Goal: Task Accomplishment & Management: Use online tool/utility

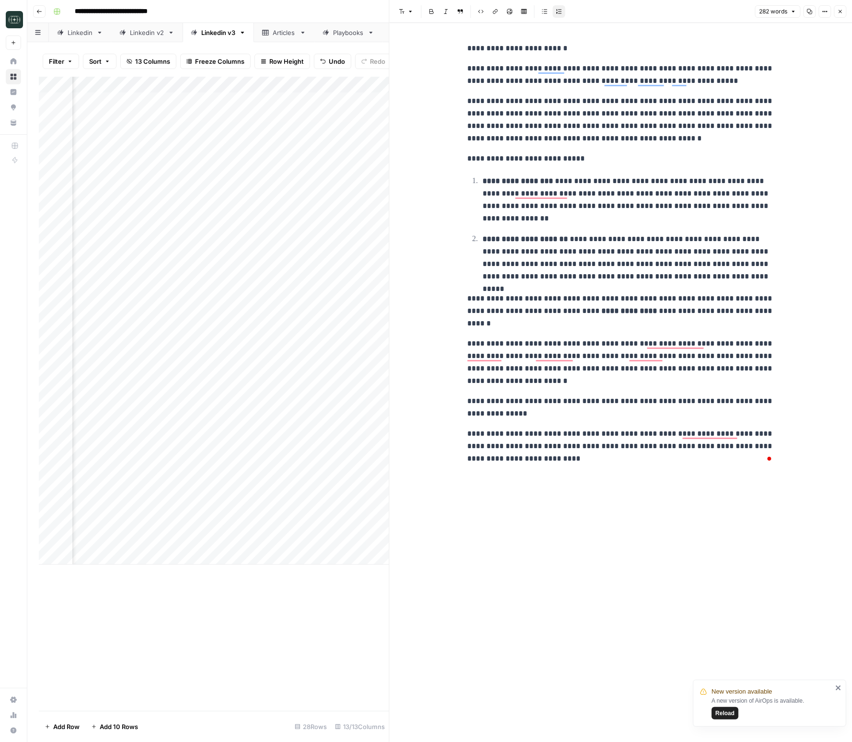
scroll to position [0, 53]
click at [598, 121] on p "**********" at bounding box center [620, 120] width 307 height 50
click at [835, 15] on button "Close" at bounding box center [840, 11] width 12 height 12
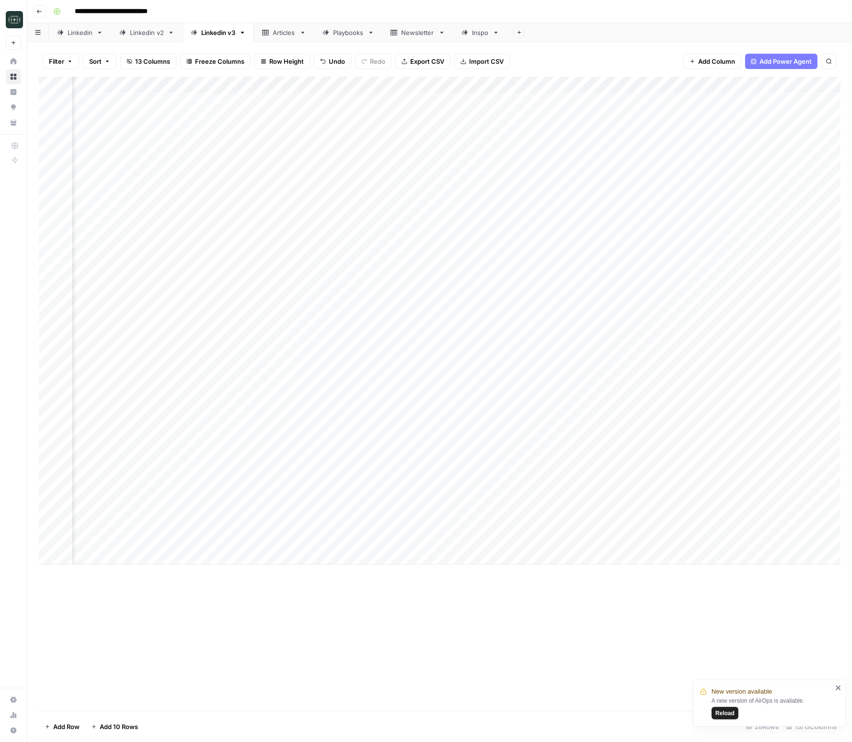
scroll to position [0, 419]
click at [786, 526] on div "Add Column" at bounding box center [440, 321] width 802 height 488
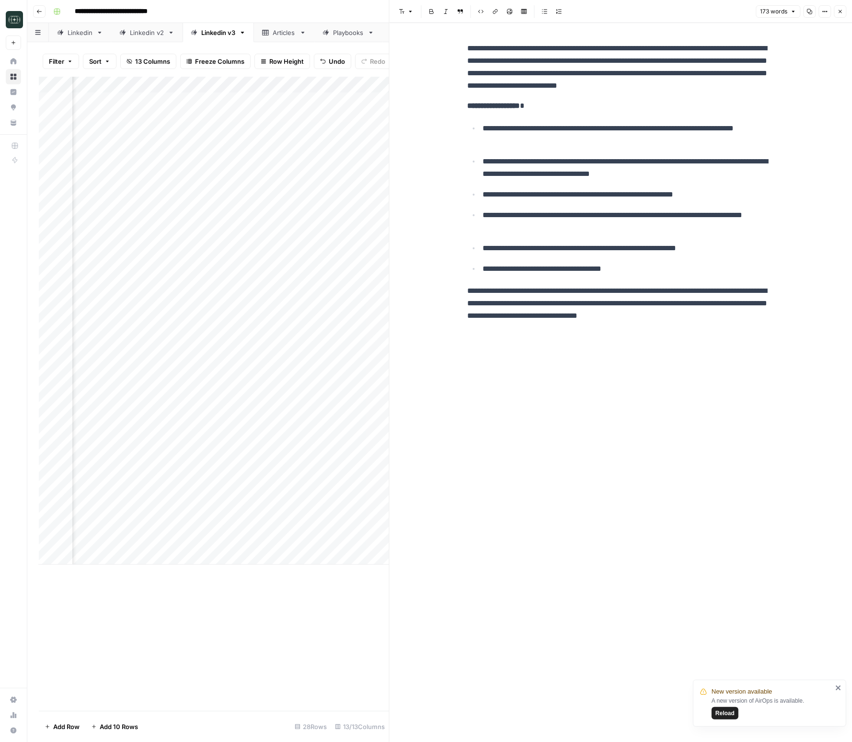
click at [841, 11] on icon "button" at bounding box center [840, 11] width 3 height 3
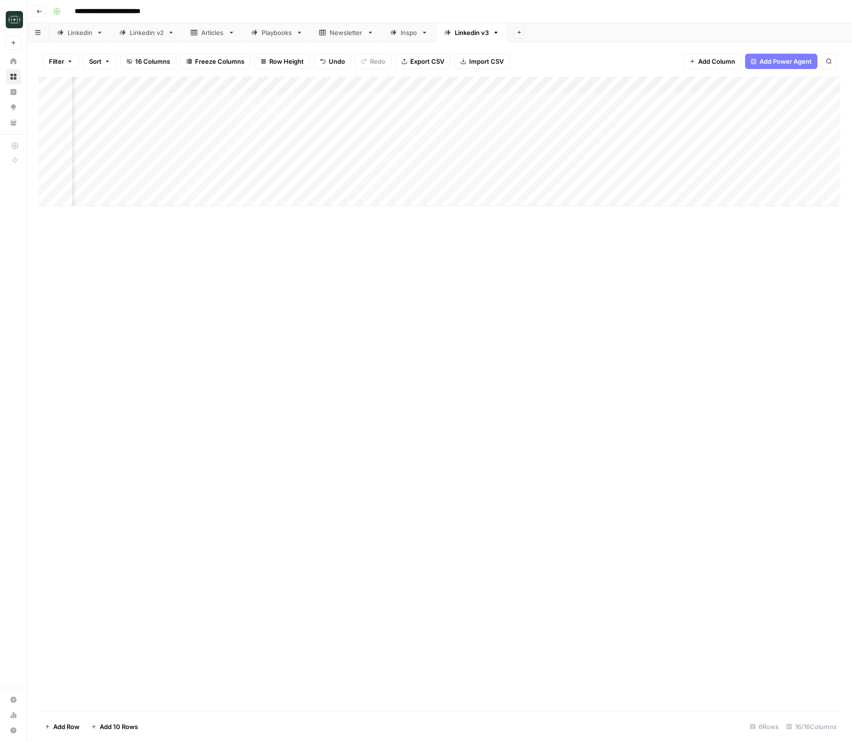
scroll to position [0, 91]
click at [36, 17] on button "Go back" at bounding box center [39, 11] width 12 height 12
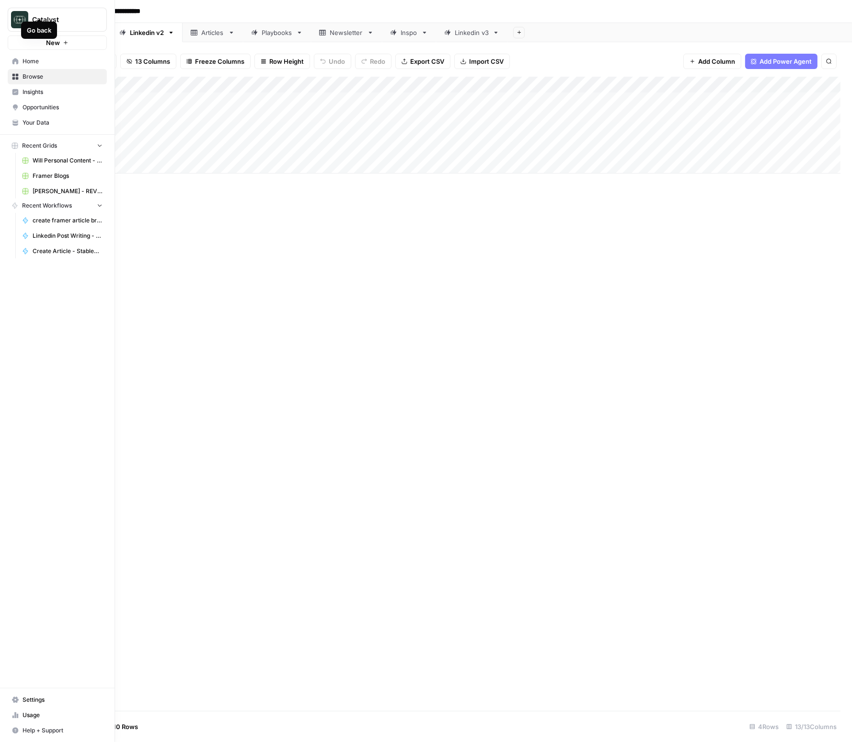
click at [16, 62] on icon at bounding box center [15, 61] width 6 height 6
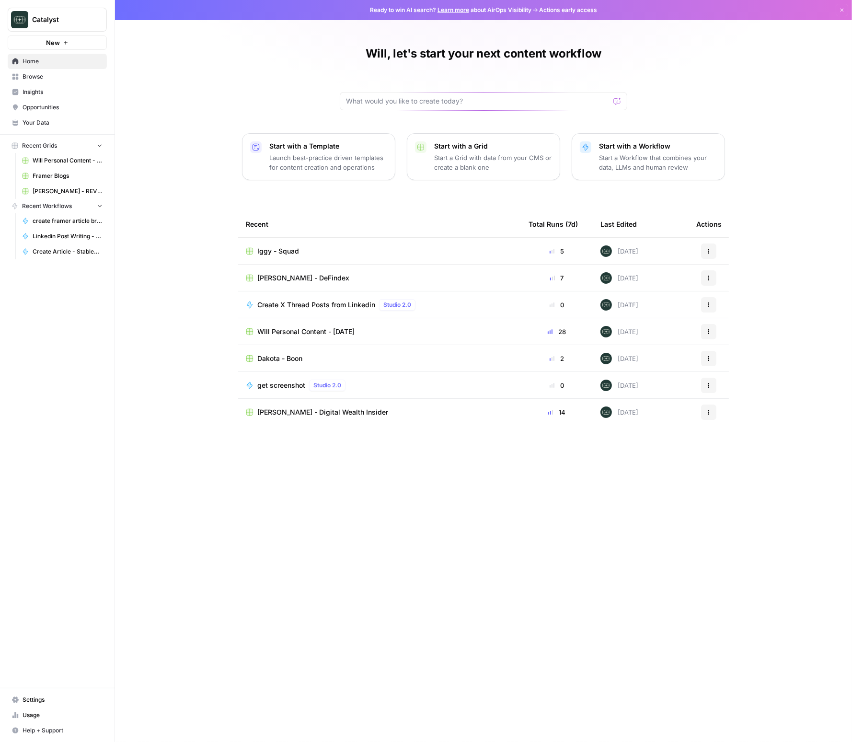
click at [33, 78] on span "Browse" at bounding box center [63, 76] width 80 height 9
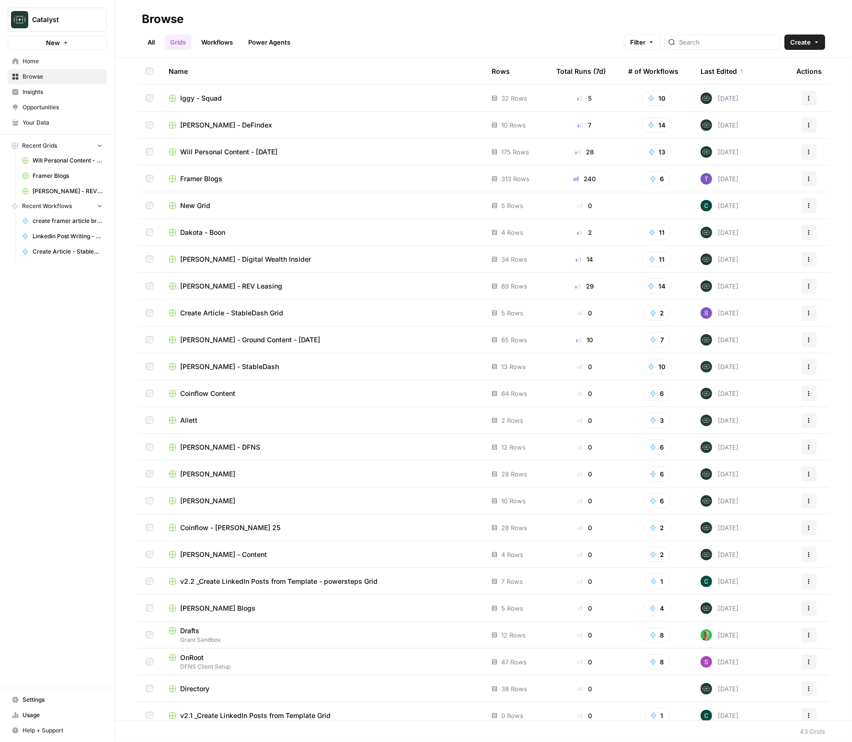
click at [219, 343] on span "[PERSON_NAME] - Ground Content - [DATE]" at bounding box center [250, 340] width 140 height 10
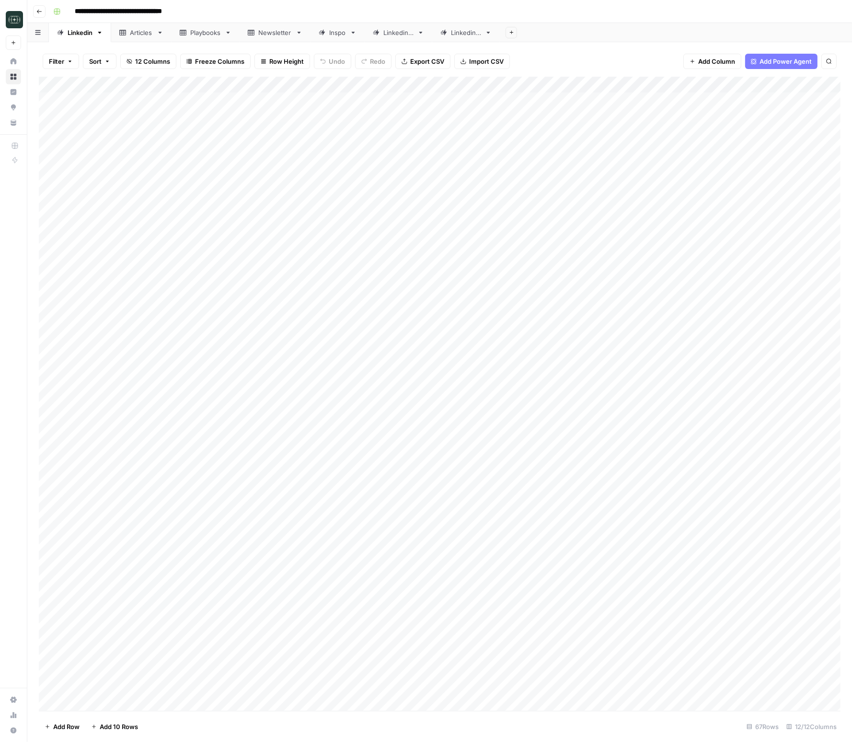
click at [461, 28] on div "Linkedin 3" at bounding box center [466, 33] width 30 height 10
click at [377, 318] on div "Add Column" at bounding box center [440, 394] width 802 height 634
click at [271, 267] on div "Add Column" at bounding box center [440, 174] width 802 height 195
type textarea "**********"
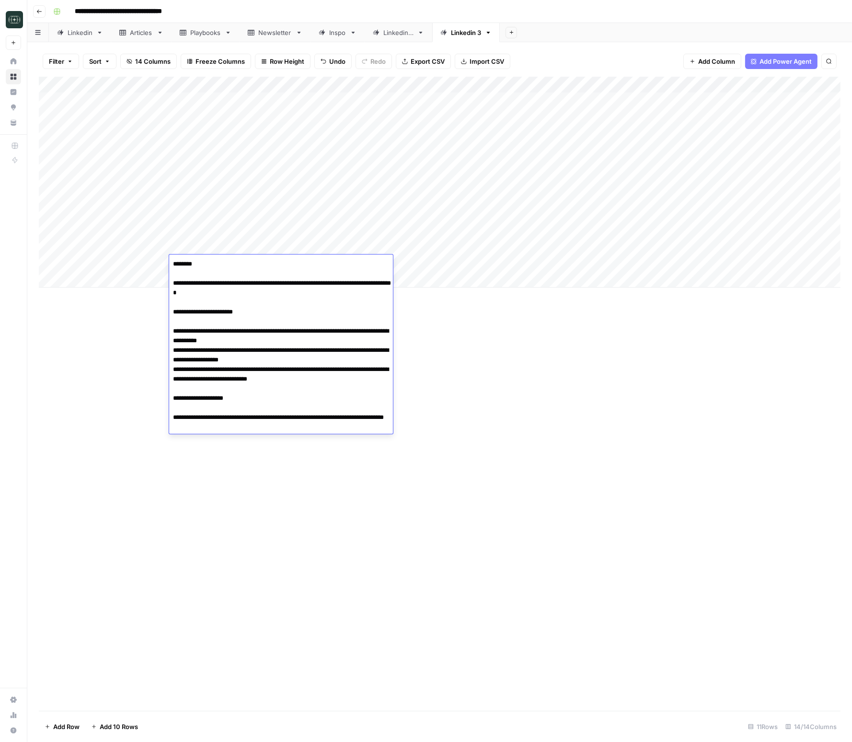
drag, startPoint x: 463, startPoint y: 367, endPoint x: 457, endPoint y: 319, distance: 48.2
click at [463, 367] on div "Add Column" at bounding box center [440, 394] width 802 height 634
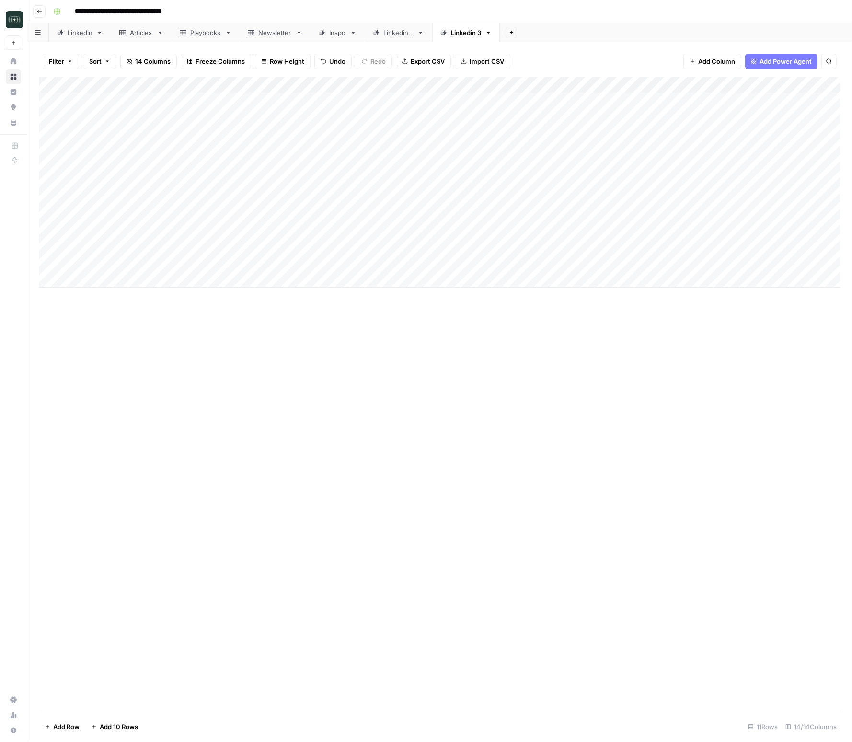
click at [507, 265] on div "Add Column" at bounding box center [440, 182] width 802 height 211
click at [539, 315] on button "Medium ( 120-200 words)" at bounding box center [540, 318] width 84 height 12
click at [614, 264] on div "Add Column" at bounding box center [440, 182] width 802 height 211
click at [655, 434] on div "Add Column" at bounding box center [440, 394] width 802 height 634
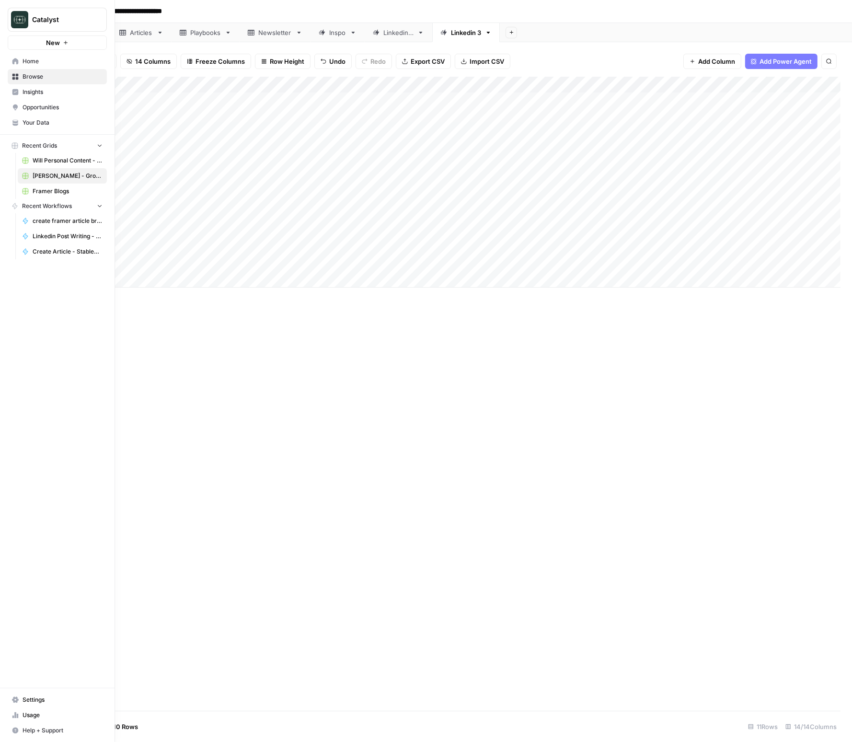
click at [15, 64] on icon at bounding box center [15, 61] width 7 height 7
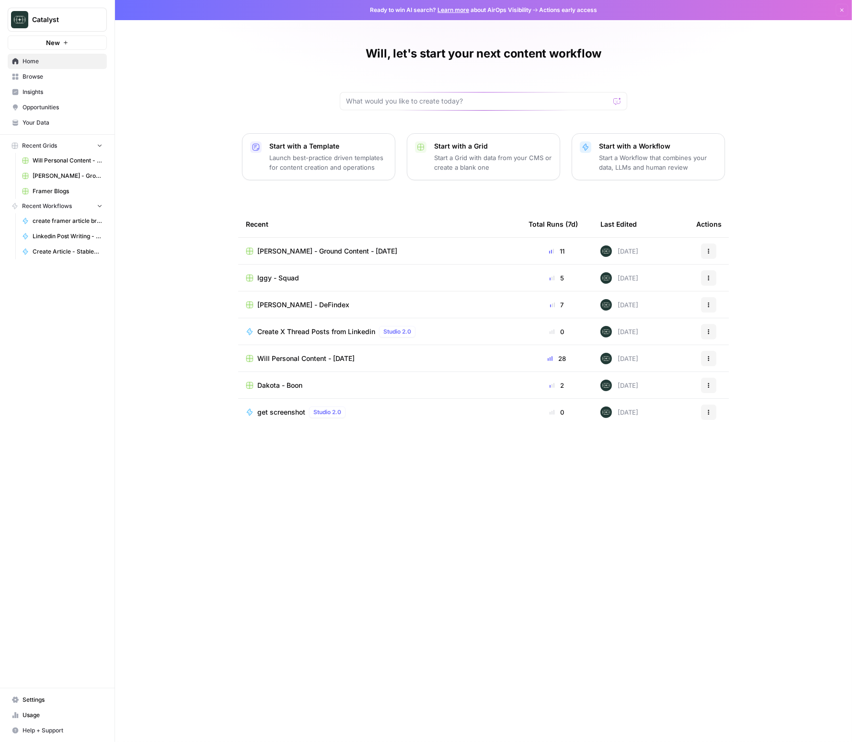
click at [41, 73] on span "Browse" at bounding box center [63, 76] width 80 height 9
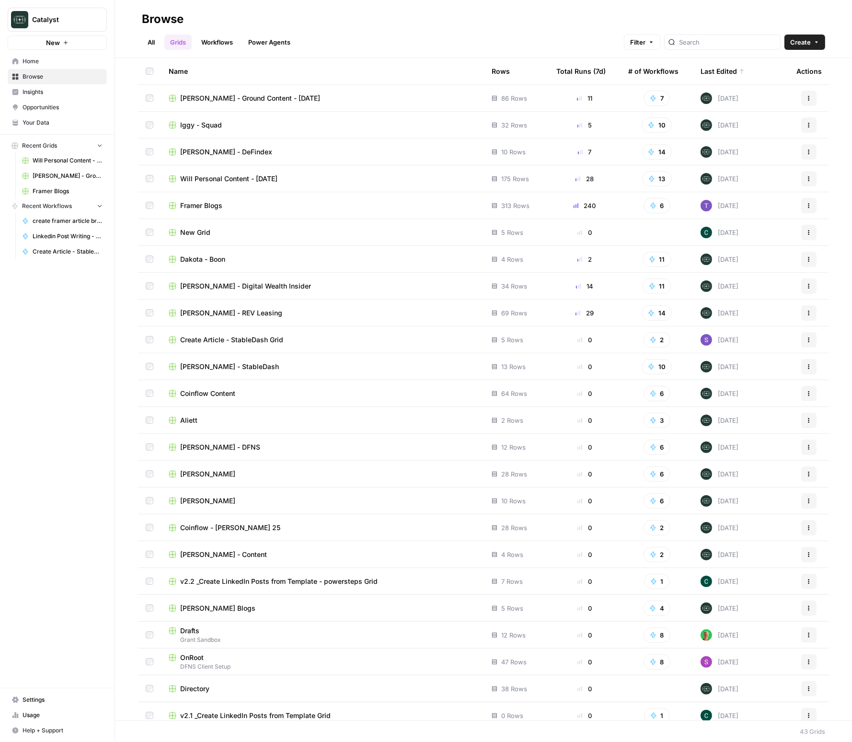
click at [214, 45] on link "Workflows" at bounding box center [217, 42] width 43 height 15
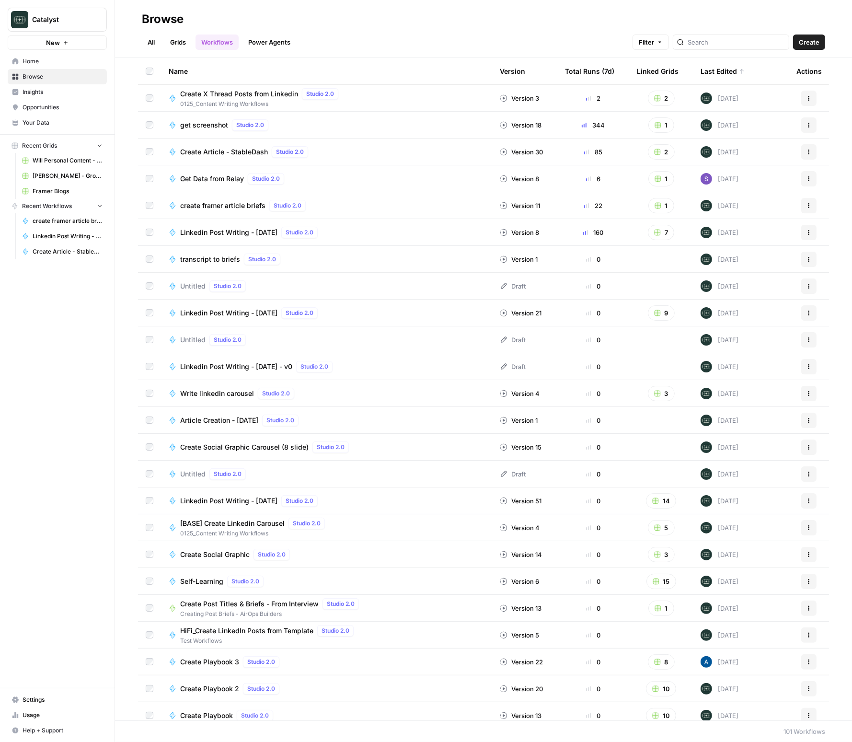
click at [171, 41] on link "Grids" at bounding box center [177, 42] width 27 height 15
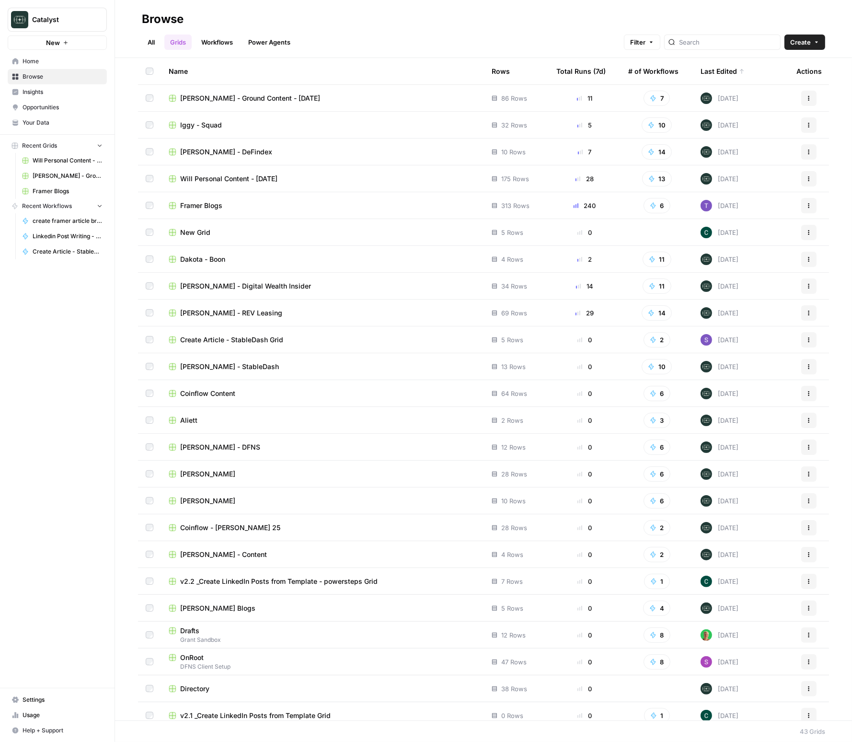
click at [150, 44] on link "All" at bounding box center [151, 42] width 19 height 15
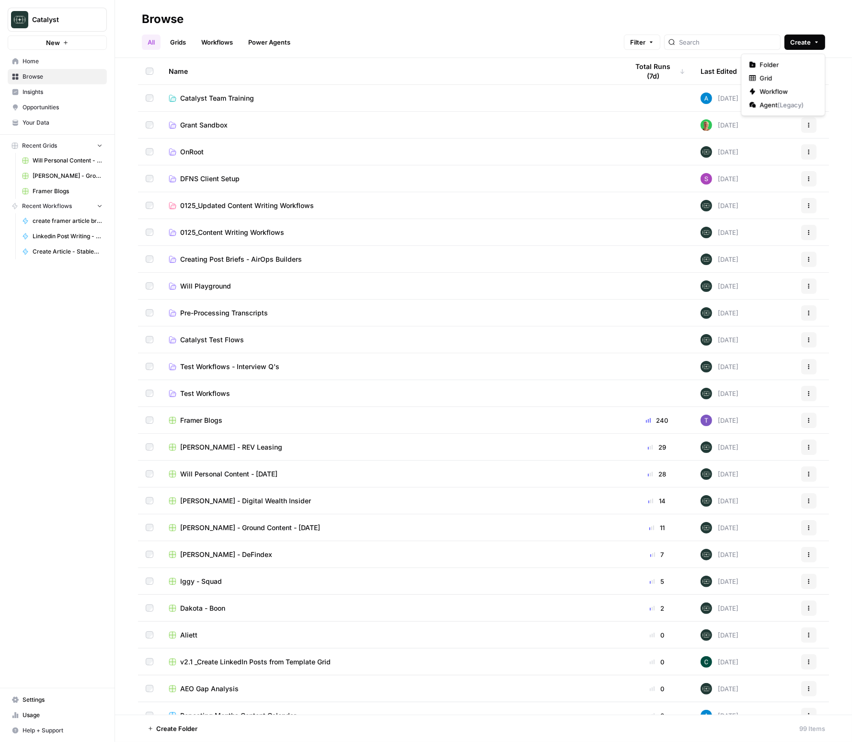
click at [819, 42] on icon "button" at bounding box center [817, 42] width 6 height 6
click at [785, 64] on span "Folder" at bounding box center [787, 65] width 54 height 10
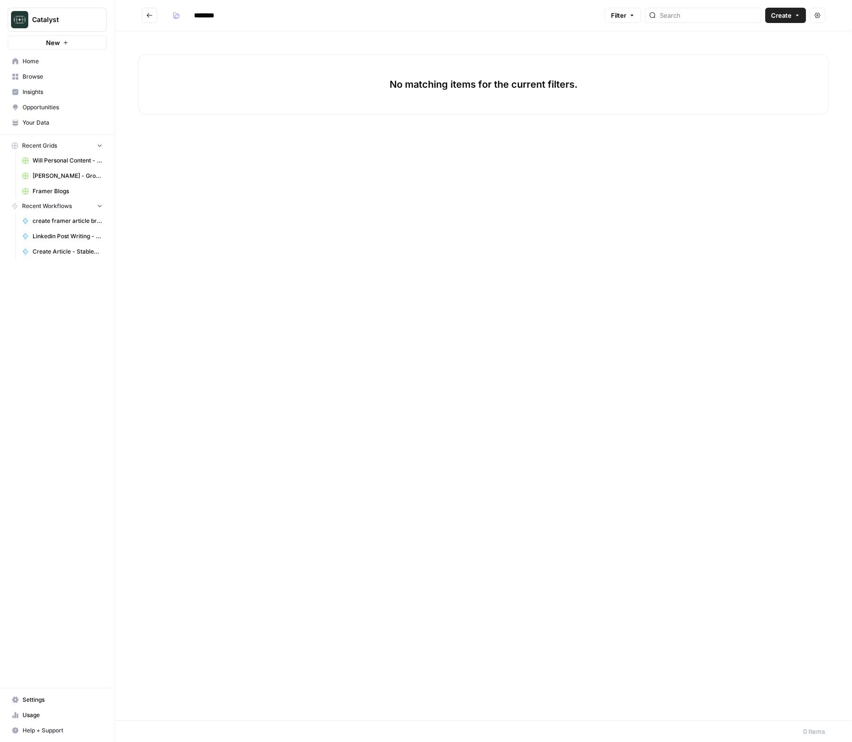
click at [206, 19] on input "********" at bounding box center [217, 15] width 54 height 15
type input "******"
click at [153, 17] on button "Go back" at bounding box center [149, 15] width 15 height 15
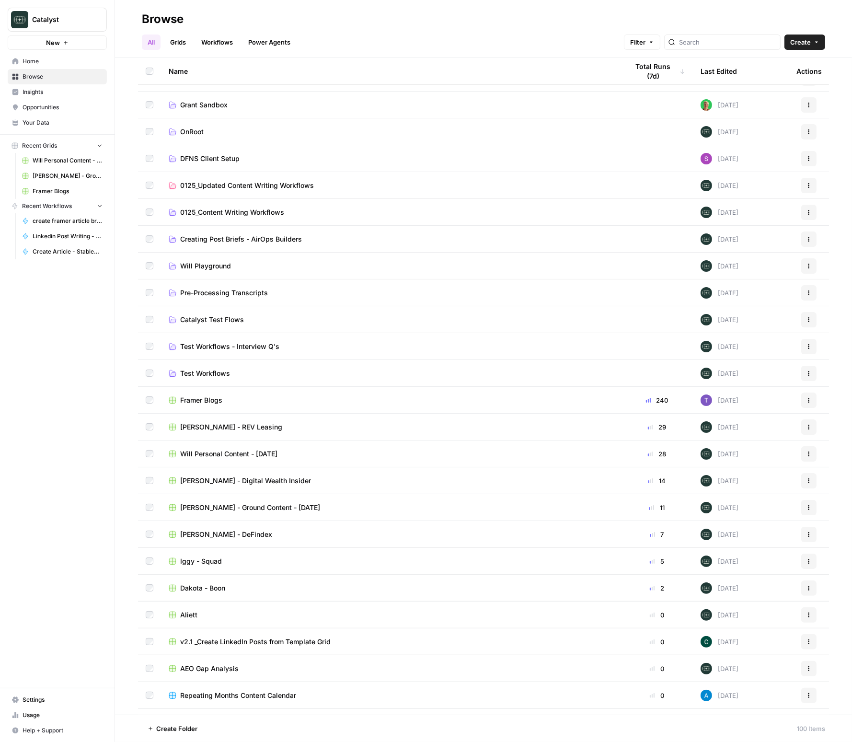
scroll to position [72, 0]
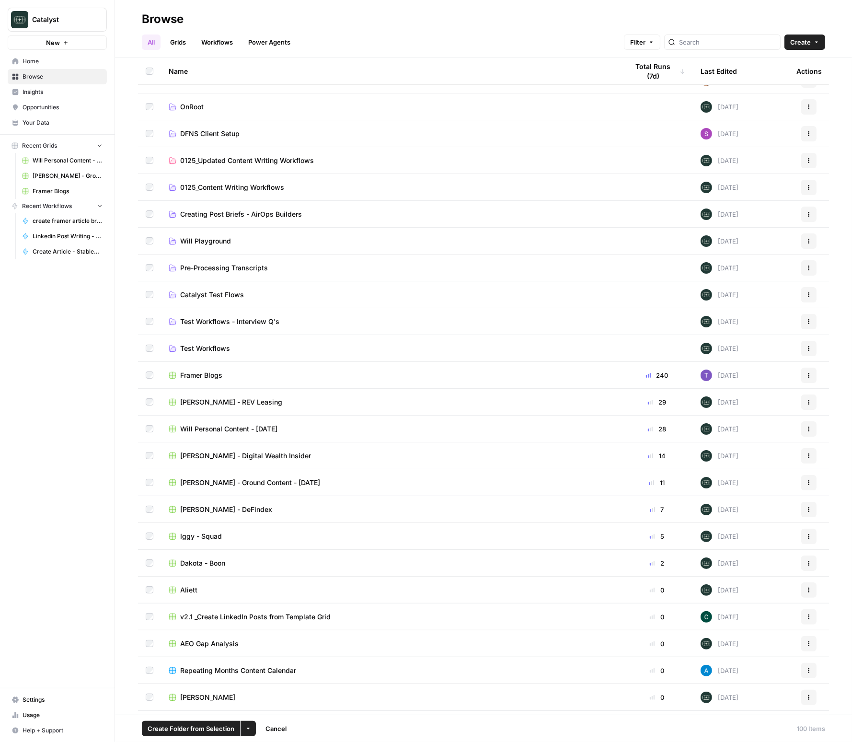
click at [807, 480] on icon "button" at bounding box center [809, 483] width 6 height 6
click at [756, 537] on span "Move To" at bounding box center [766, 540] width 77 height 10
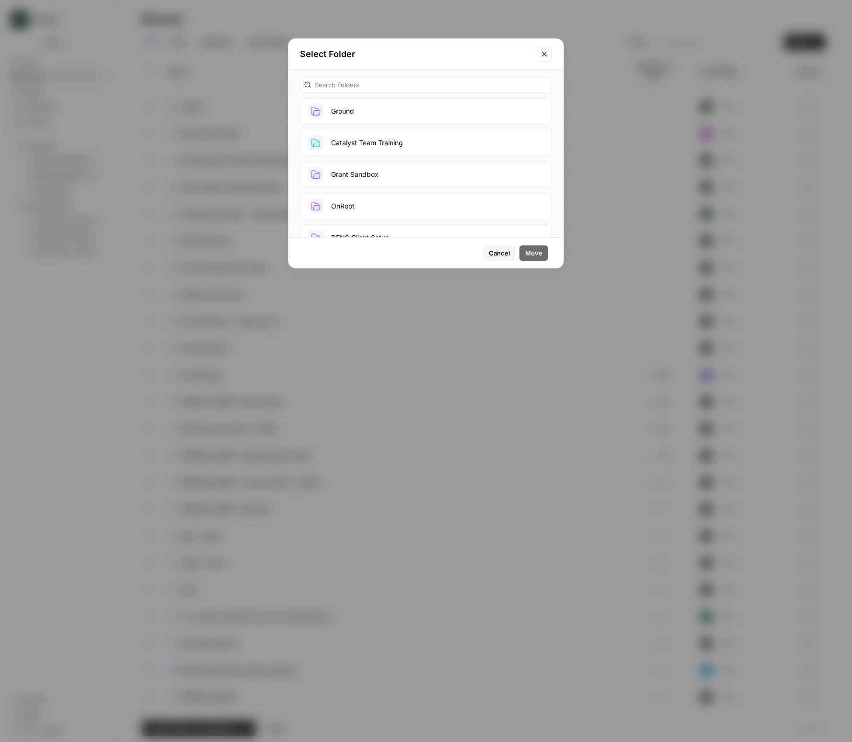
click at [351, 118] on button "Ground" at bounding box center [426, 111] width 252 height 26
click at [543, 257] on button "Move" at bounding box center [534, 252] width 29 height 15
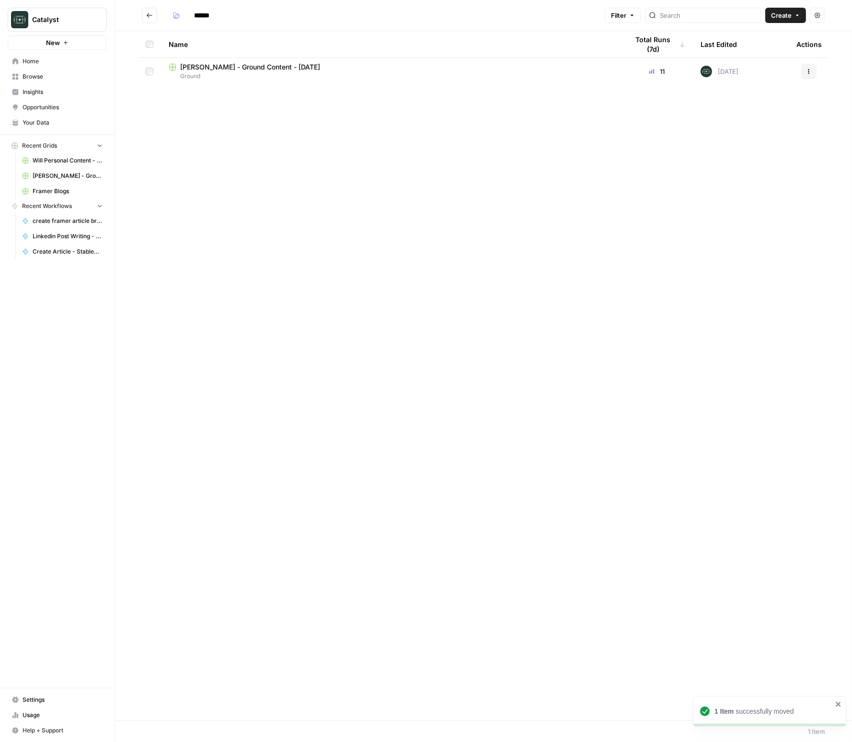
click at [278, 66] on span "[PERSON_NAME] - Ground Content - [DATE]" at bounding box center [250, 67] width 140 height 10
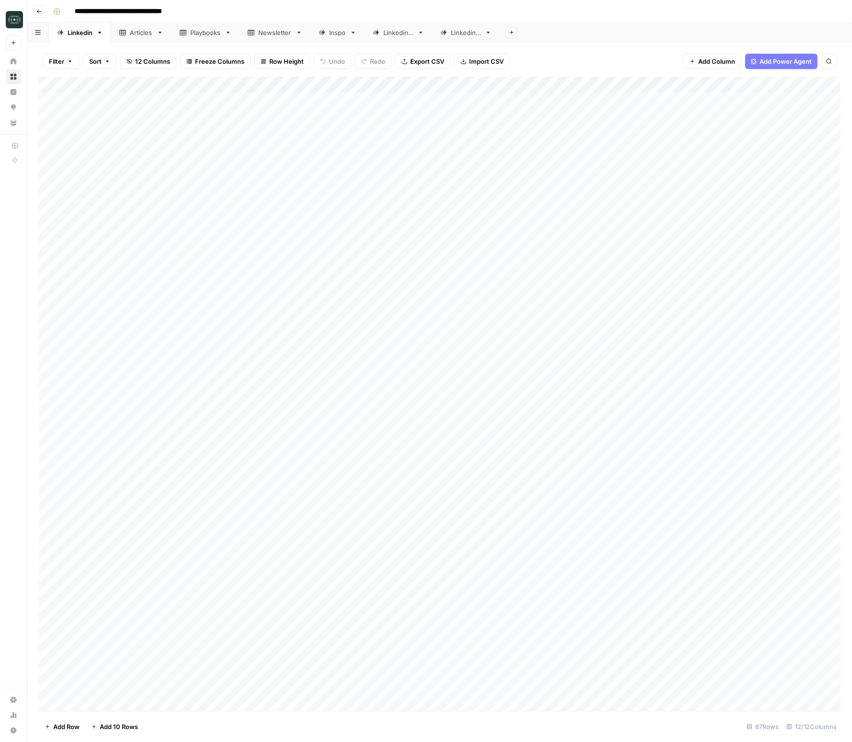
scroll to position [1, 0]
click at [469, 35] on div "Linkedin 3" at bounding box center [466, 33] width 30 height 10
click at [685, 85] on div "Add Column" at bounding box center [440, 182] width 802 height 211
click at [654, 66] on div "Filter Sort 14 Columns Freeze Columns Row Height Undo Redo Export CSV Import CS…" at bounding box center [440, 61] width 802 height 31
click at [273, 243] on div "Add Column" at bounding box center [440, 182] width 802 height 211
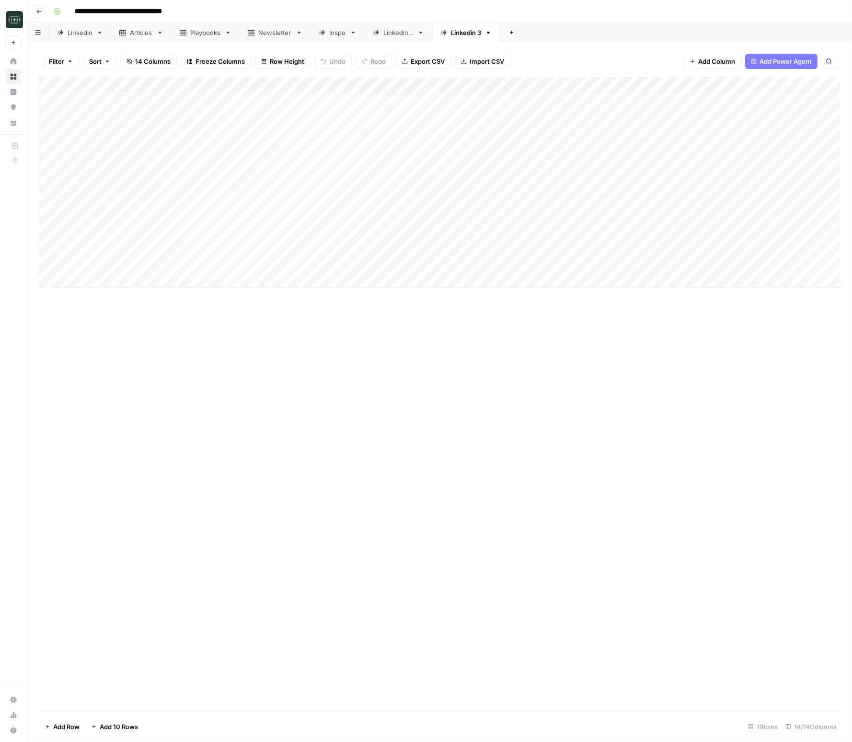
click at [273, 243] on div "Add Column" at bounding box center [440, 182] width 802 height 211
click at [500, 454] on div "Add Column" at bounding box center [440, 394] width 802 height 634
click at [260, 263] on div "Add Column" at bounding box center [440, 182] width 802 height 211
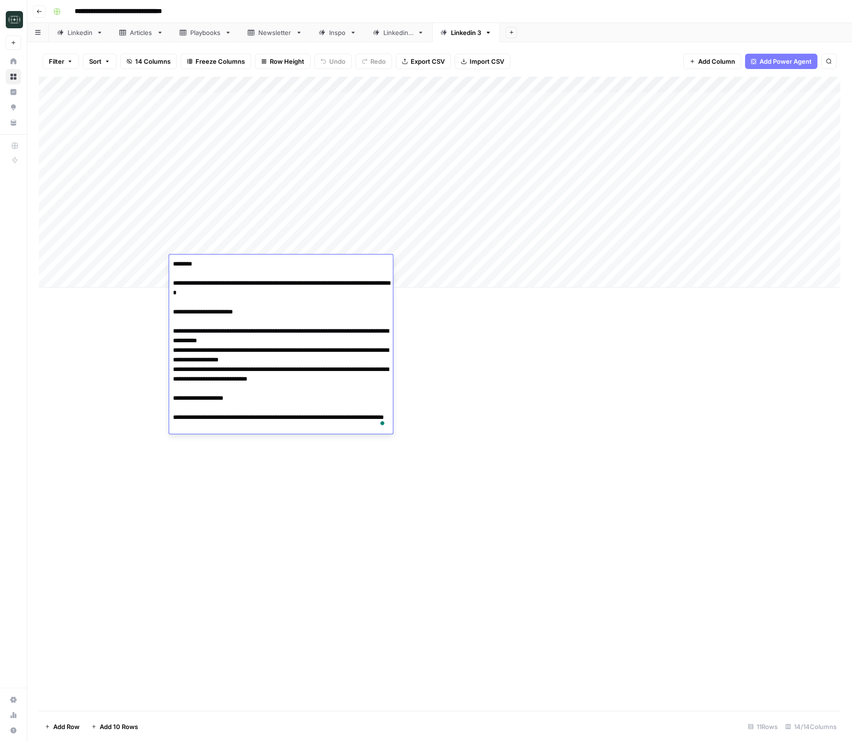
drag, startPoint x: 255, startPoint y: 453, endPoint x: 254, endPoint y: 433, distance: 19.2
click at [255, 453] on div "Add Column" at bounding box center [440, 394] width 802 height 634
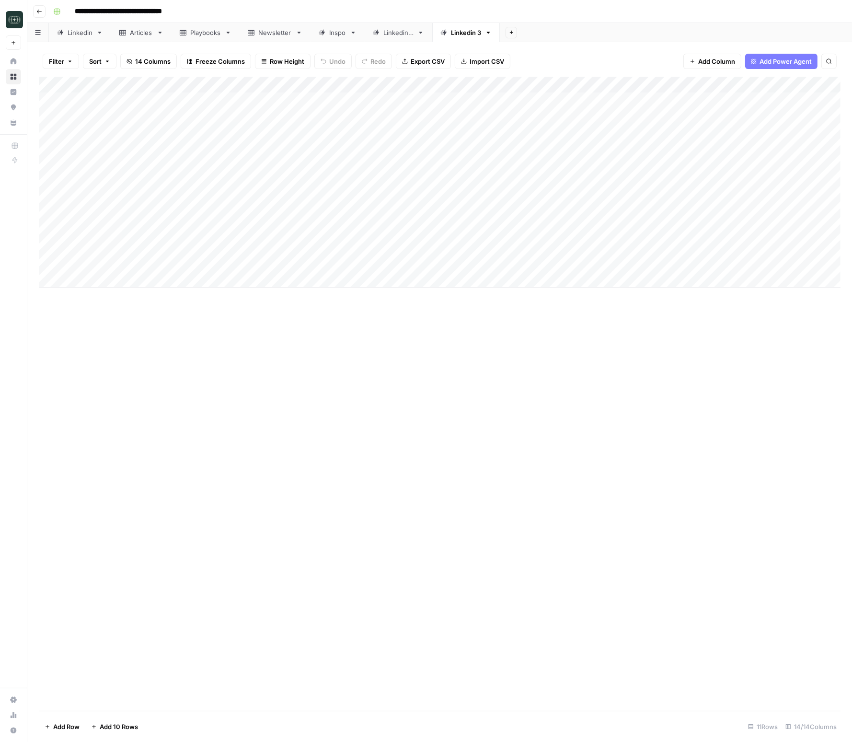
click at [685, 85] on div "Add Column" at bounding box center [440, 182] width 802 height 211
click at [598, 177] on span "Edit Workflow" at bounding box center [630, 179] width 84 height 10
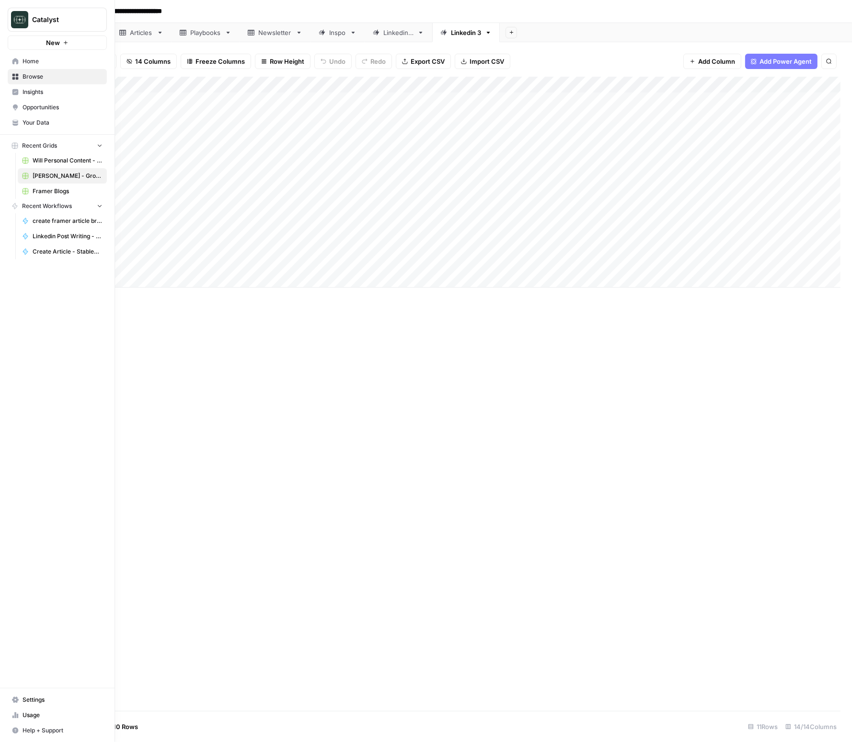
click at [14, 57] on link "Home" at bounding box center [57, 61] width 99 height 15
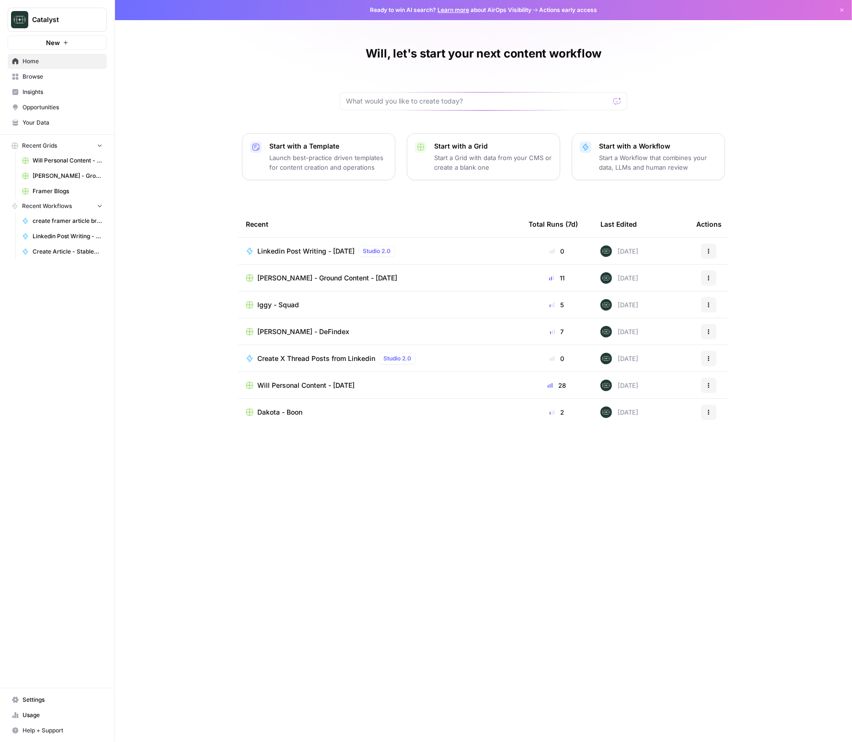
click at [36, 123] on span "Your Data" at bounding box center [63, 122] width 80 height 9
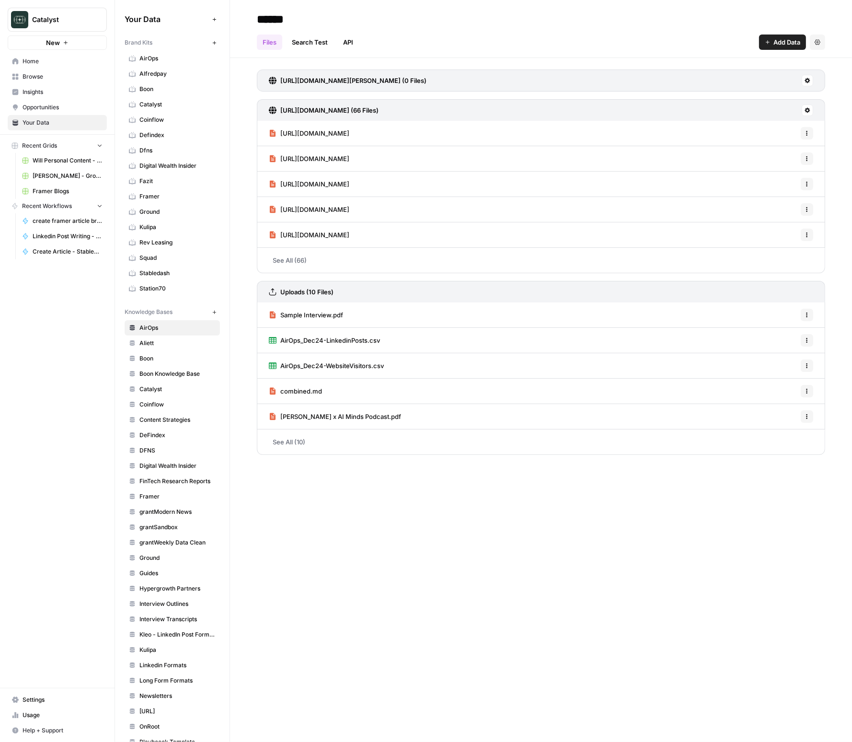
click at [158, 211] on span "Ground" at bounding box center [178, 212] width 76 height 9
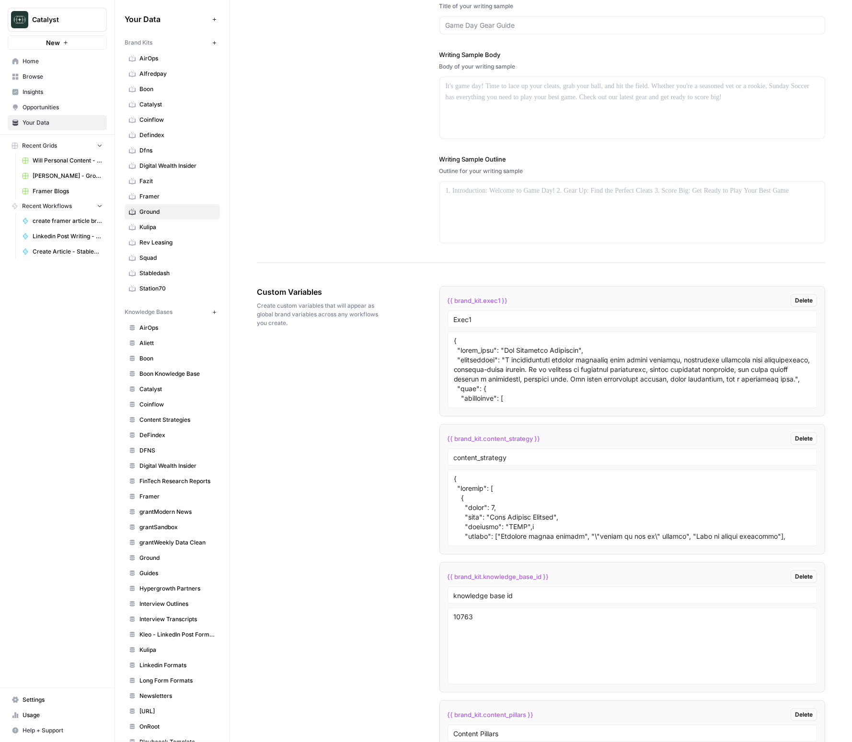
scroll to position [1354, 0]
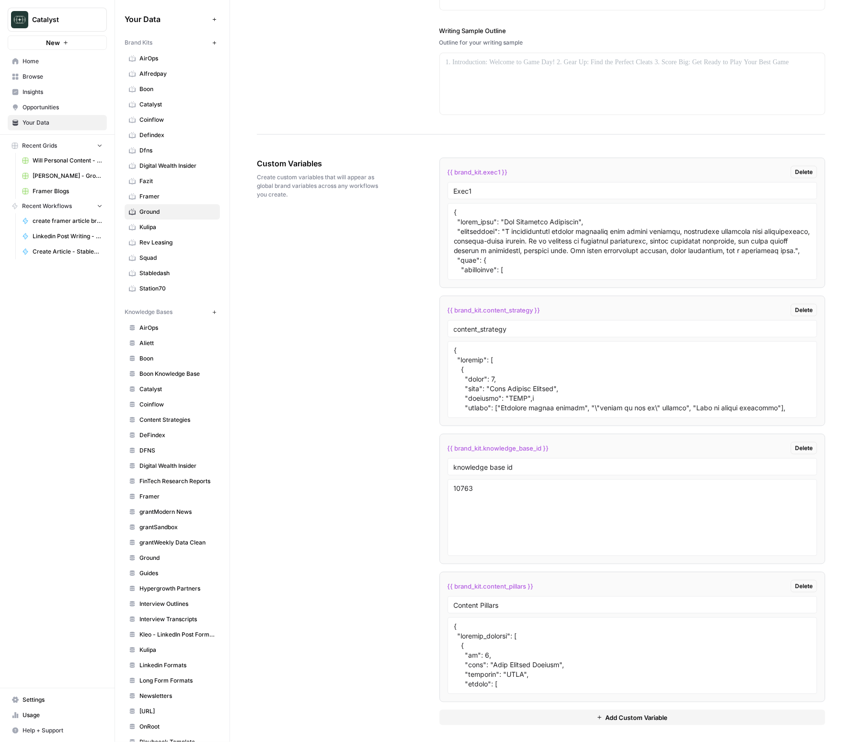
drag, startPoint x: 448, startPoint y: 170, endPoint x: 522, endPoint y: 169, distance: 73.4
click at [522, 169] on div "{{ brand_kit.exec1 }} Delete" at bounding box center [633, 172] width 370 height 12
click at [521, 173] on div "{{ brand_kit.exec1 }} Delete" at bounding box center [633, 172] width 370 height 12
click at [489, 191] on input "Exec1" at bounding box center [633, 190] width 358 height 9
click at [550, 228] on textarea at bounding box center [633, 242] width 358 height 68
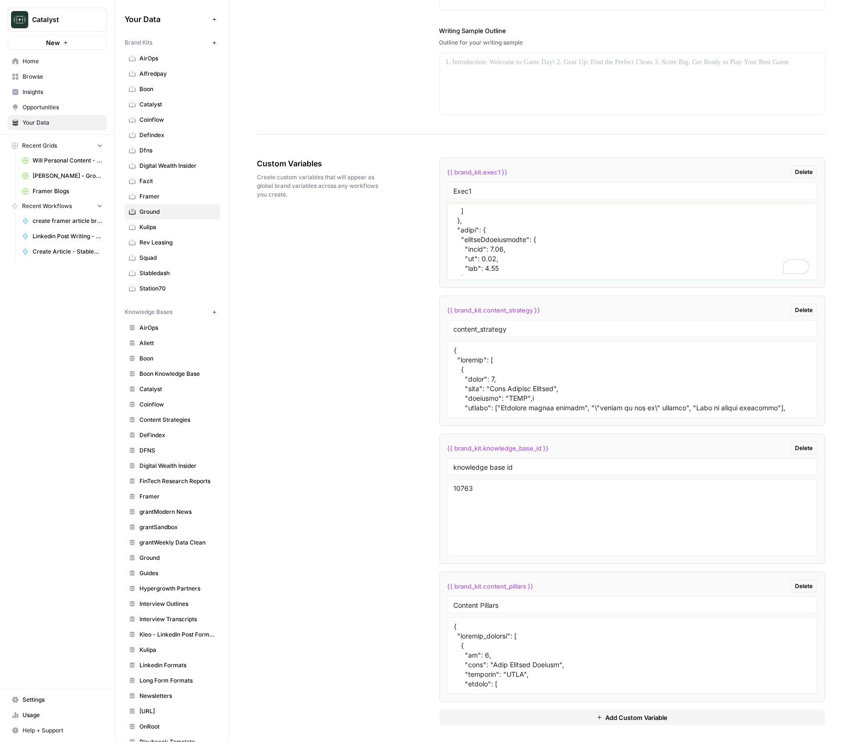
scroll to position [0, 0]
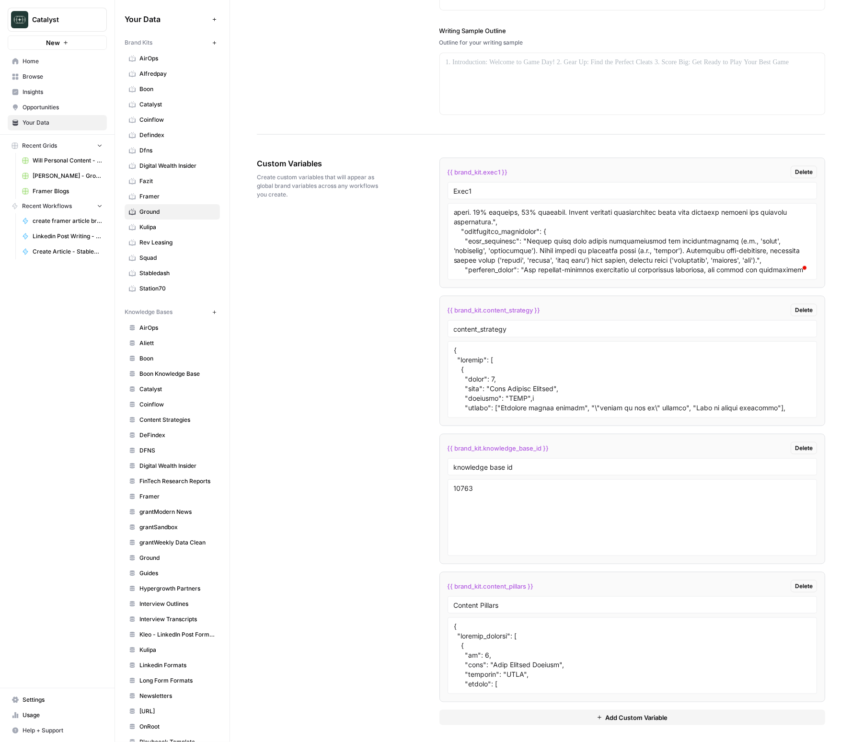
click at [396, 222] on div "Custom Variables Create custom variables that will appear as global brand varia…" at bounding box center [541, 442] width 569 height 606
click at [264, 609] on div "Custom Variables Create custom variables that will appear as global brand varia…" at bounding box center [541, 442] width 569 height 606
click at [167, 559] on link "Ground" at bounding box center [172, 557] width 95 height 15
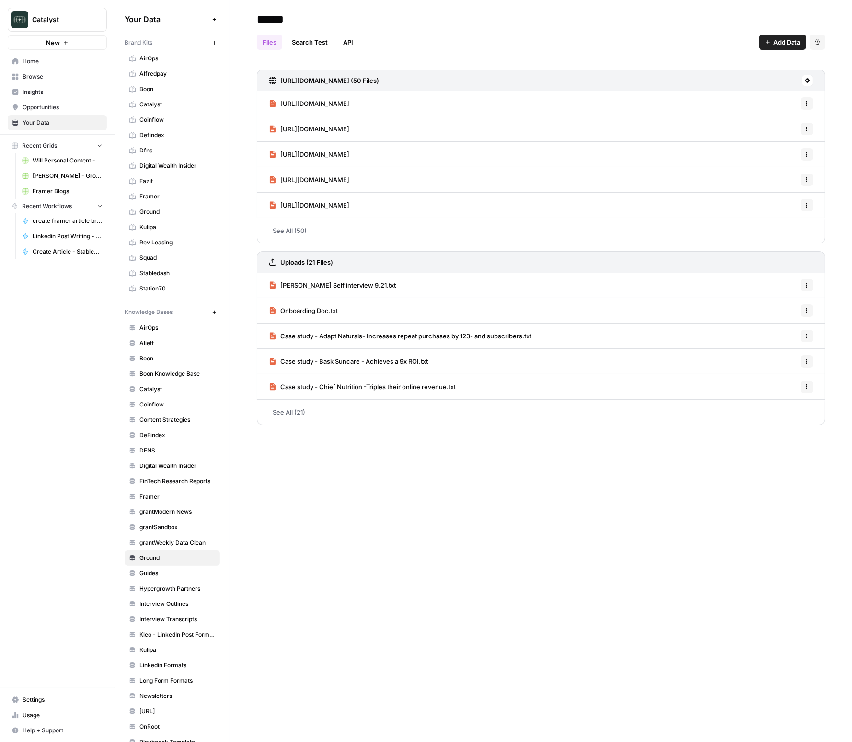
click at [296, 402] on link "See All (21)" at bounding box center [541, 412] width 569 height 25
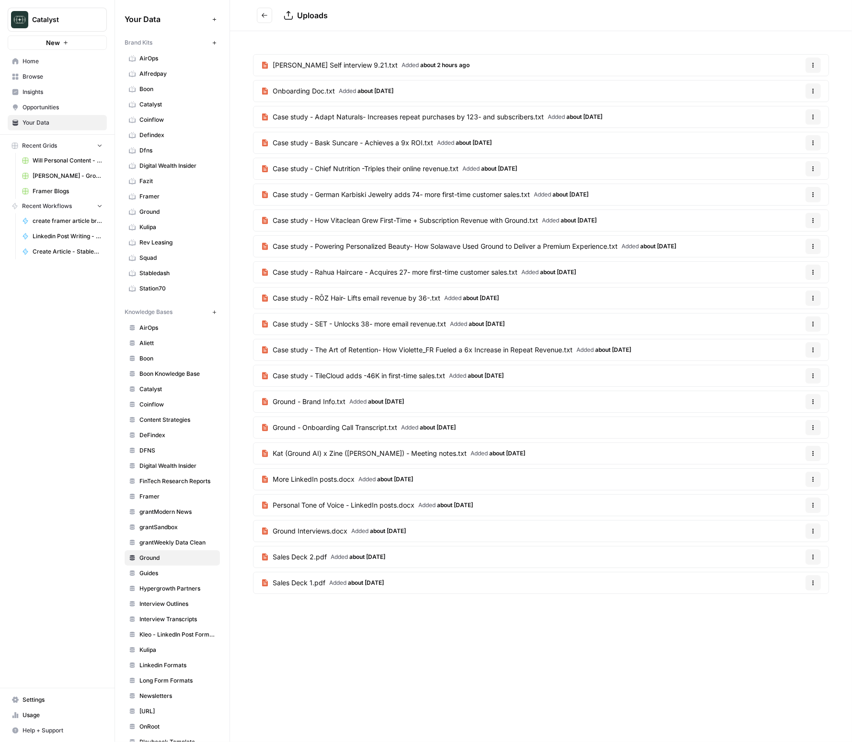
click at [258, 13] on button "Go back" at bounding box center [264, 15] width 15 height 15
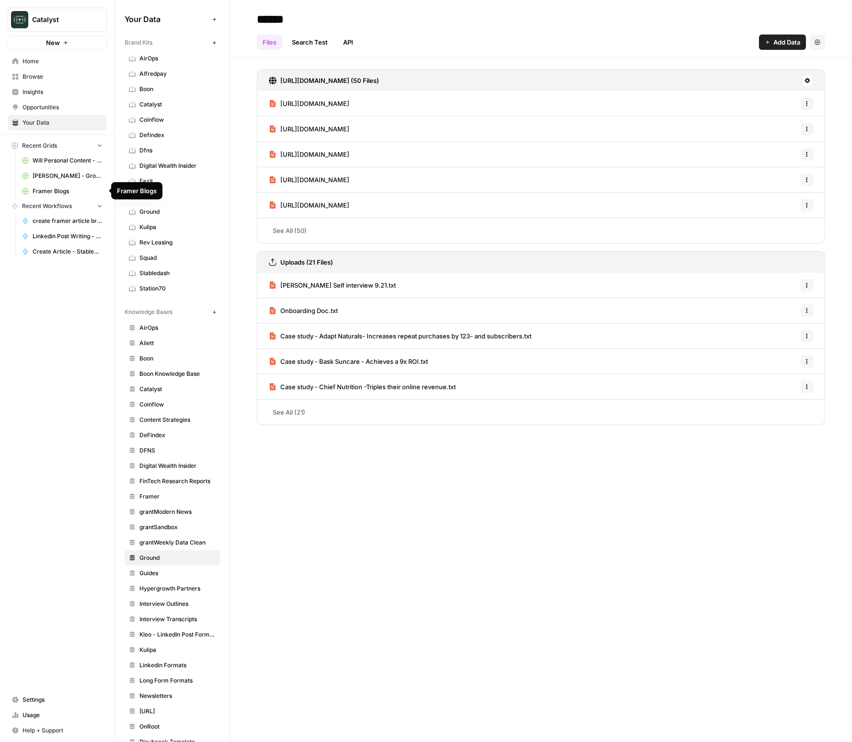
click at [70, 175] on span "[PERSON_NAME] - Ground Content - [DATE]" at bounding box center [68, 176] width 70 height 9
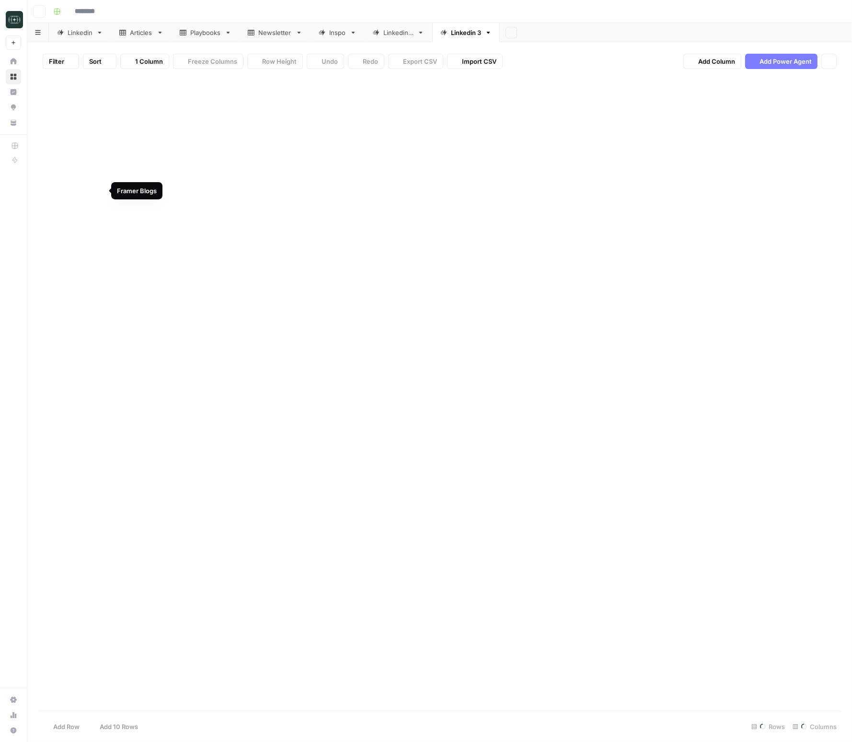
type input "**********"
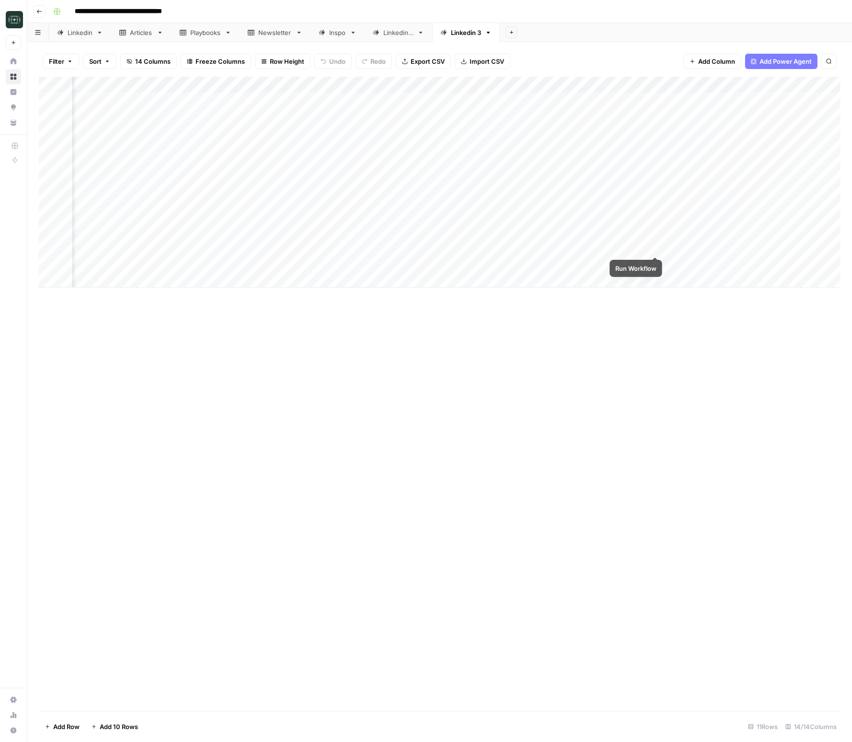
scroll to position [0, 71]
click at [782, 265] on div "Add Column" at bounding box center [440, 182] width 802 height 211
click at [786, 264] on div "Add Column" at bounding box center [440, 182] width 802 height 211
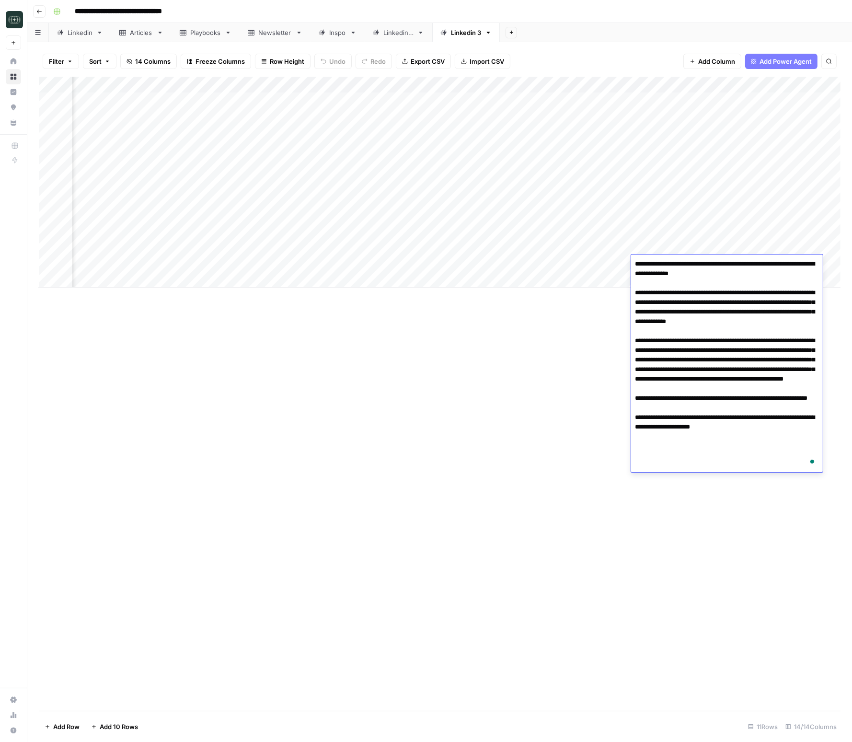
click at [568, 345] on div "Add Column" at bounding box center [440, 394] width 802 height 634
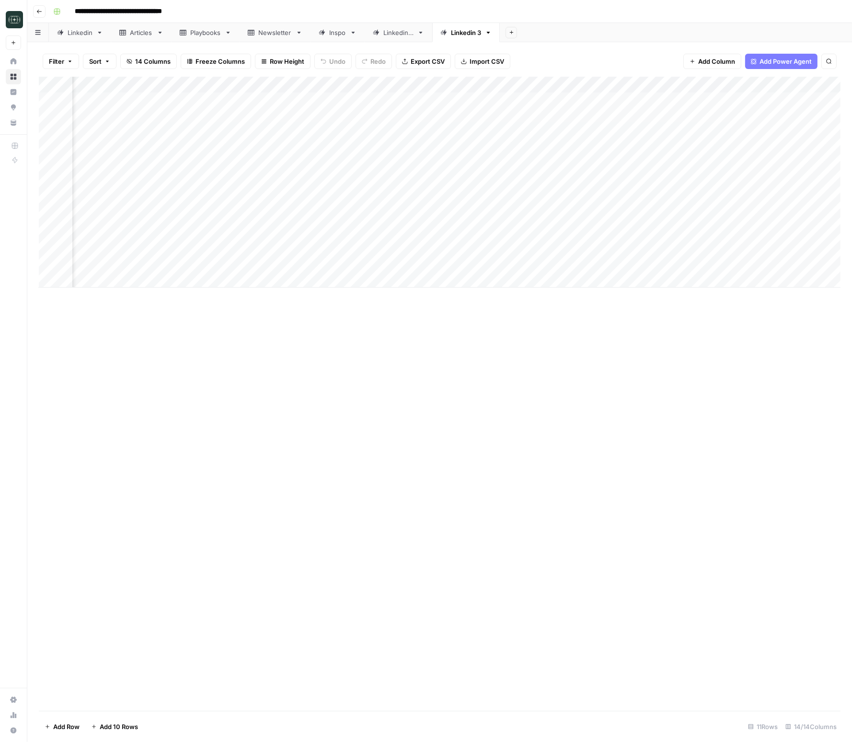
click at [784, 86] on div "Add Column" at bounding box center [440, 182] width 802 height 211
click at [771, 145] on span "Markdown" at bounding box center [756, 146] width 45 height 10
click at [783, 264] on div "Add Column" at bounding box center [440, 182] width 802 height 211
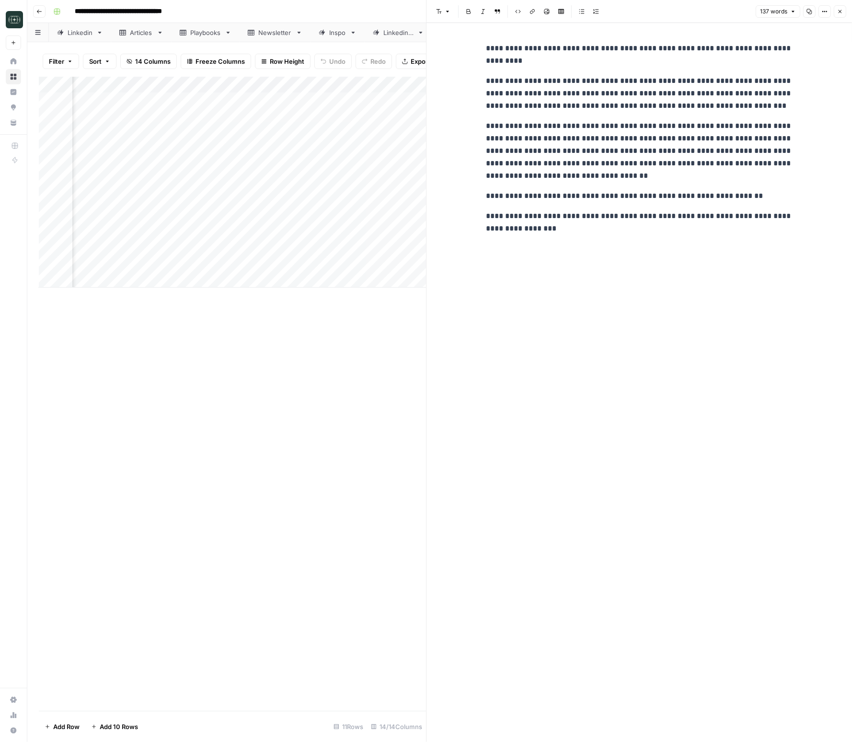
click at [143, 262] on div "Add Column" at bounding box center [232, 182] width 387 height 211
click at [152, 262] on div "Add Column" at bounding box center [232, 182] width 387 height 211
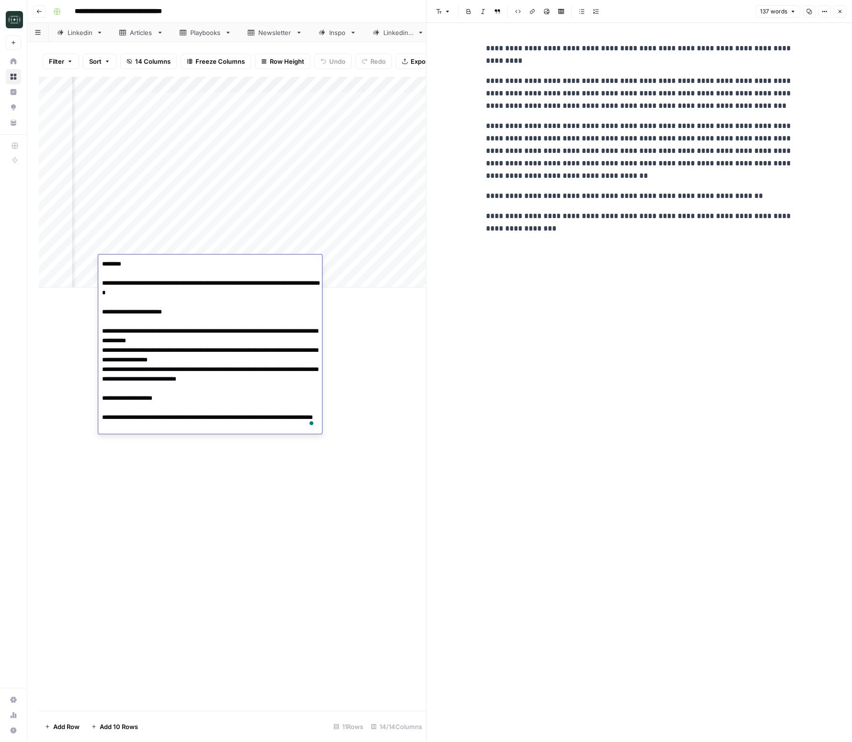
click at [603, 130] on p "**********" at bounding box center [639, 151] width 307 height 62
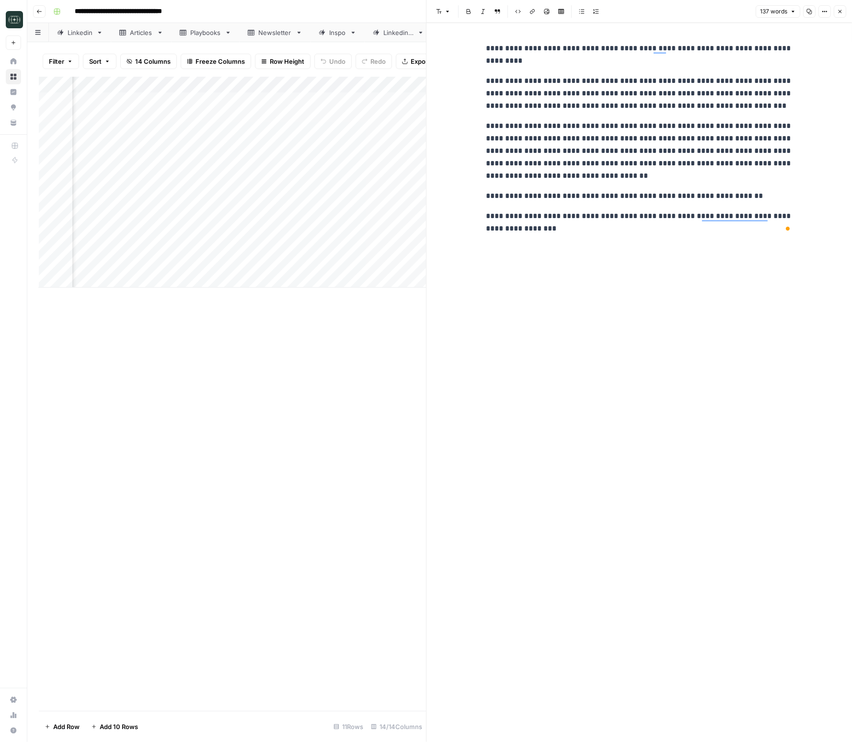
click at [585, 128] on p "**********" at bounding box center [639, 151] width 307 height 62
click at [839, 11] on icon "button" at bounding box center [841, 12] width 6 height 6
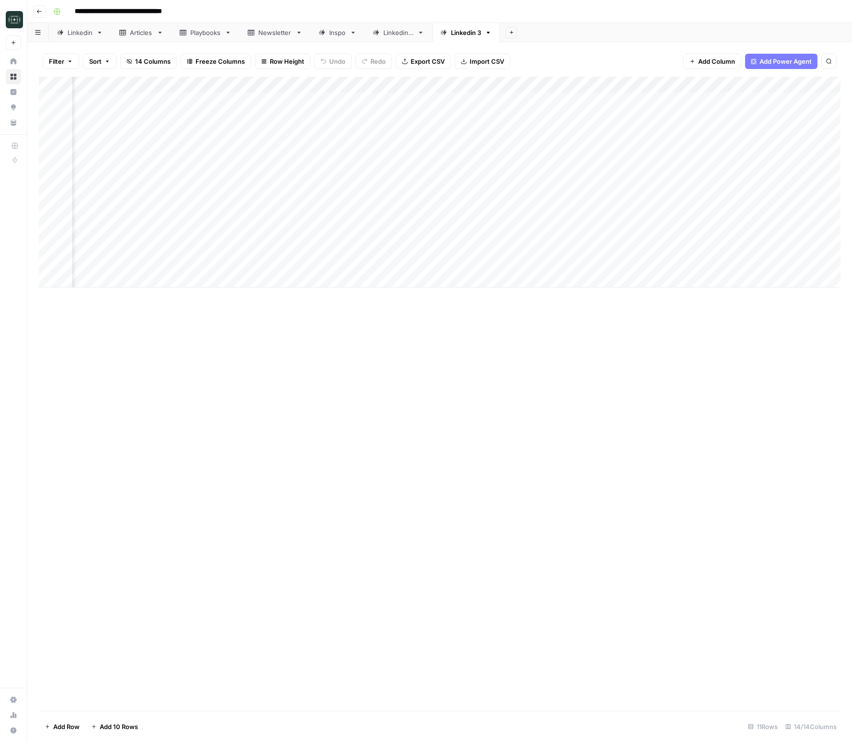
scroll to position [0, 500]
click at [693, 502] on div "Add Column" at bounding box center [440, 394] width 802 height 634
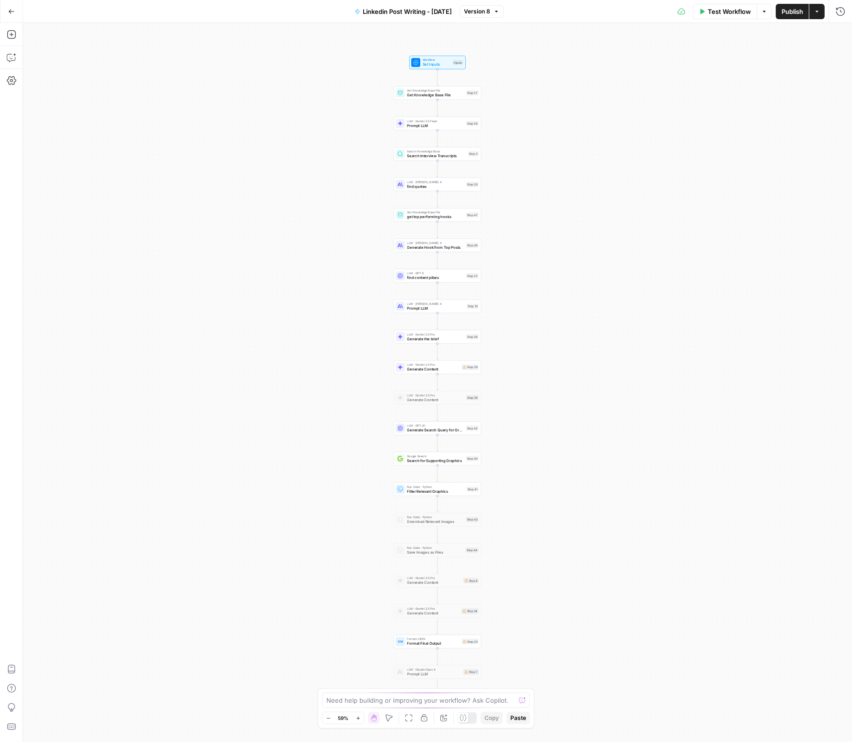
click at [505, 197] on div "Workflow Set Inputs Inputs Get Knowledge Base File Get Knowledge Base File Step…" at bounding box center [437, 382] width 829 height 719
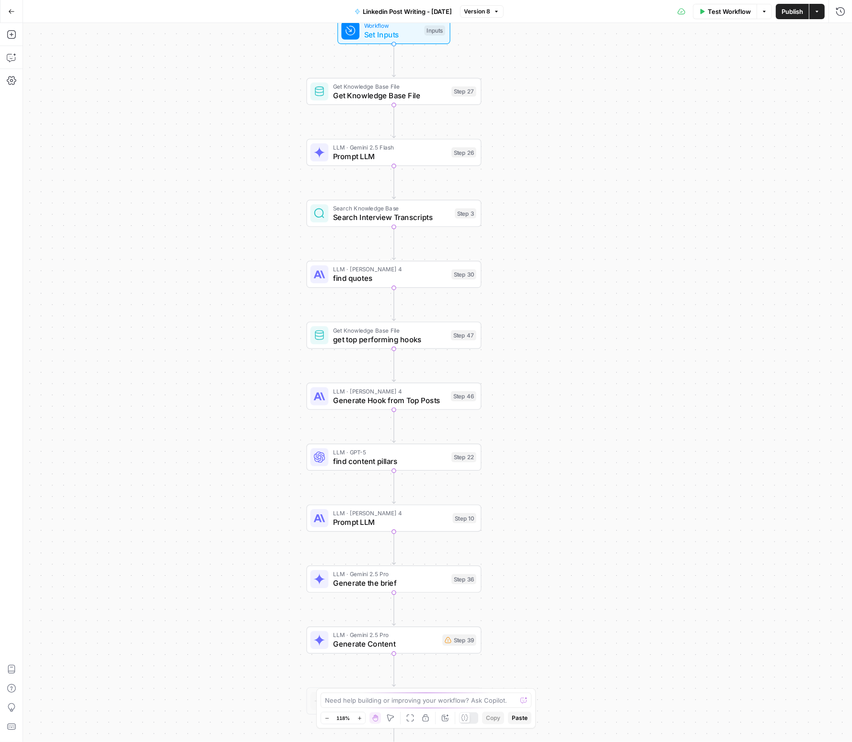
drag, startPoint x: 512, startPoint y: 282, endPoint x: 517, endPoint y: 308, distance: 26.8
click at [517, 308] on div "Workflow Set Inputs Inputs Get Knowledge Base File Get Knowledge Base File Step…" at bounding box center [437, 382] width 829 height 719
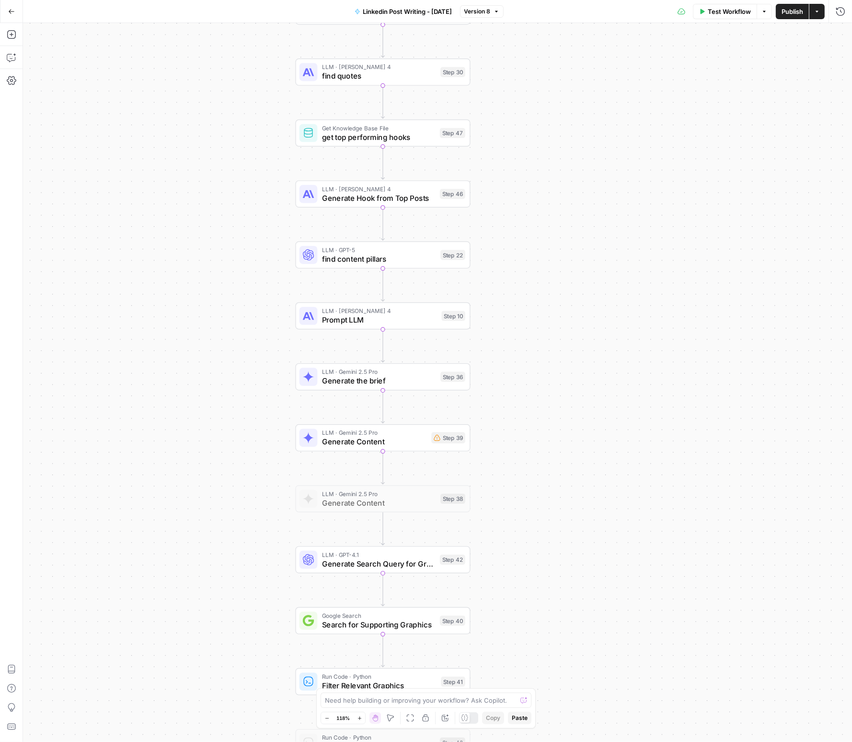
drag, startPoint x: 627, startPoint y: 398, endPoint x: 621, endPoint y: 239, distance: 159.2
click at [621, 239] on div "Workflow Set Inputs Inputs Get Knowledge Base File Get Knowledge Base File Step…" at bounding box center [437, 382] width 829 height 719
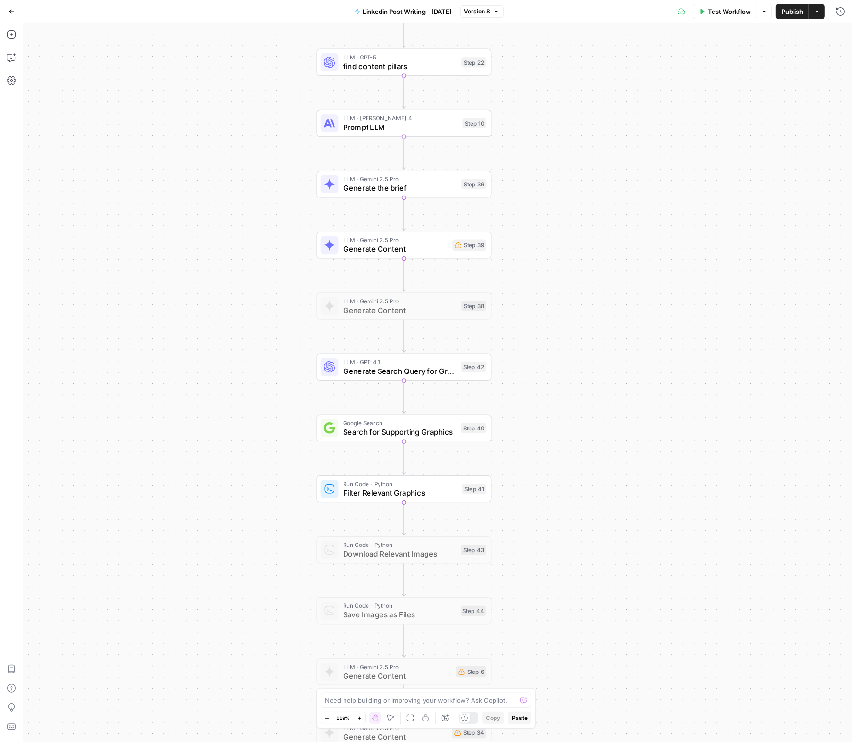
drag, startPoint x: 645, startPoint y: 339, endPoint x: 647, endPoint y: 326, distance: 12.6
click at [647, 326] on div "Workflow Set Inputs Inputs Get Knowledge Base File Get Knowledge Base File Step…" at bounding box center [437, 382] width 829 height 719
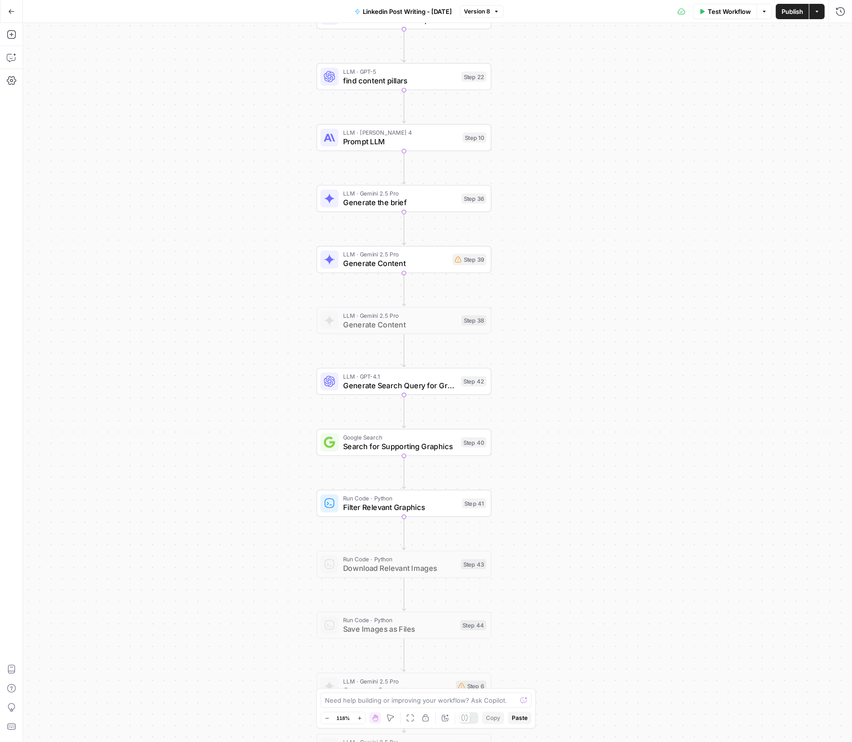
drag, startPoint x: 232, startPoint y: 203, endPoint x: 221, endPoint y: 286, distance: 84.1
click at [221, 286] on div "Workflow Set Inputs Inputs Get Knowledge Base File Get Knowledge Base File Step…" at bounding box center [437, 382] width 829 height 719
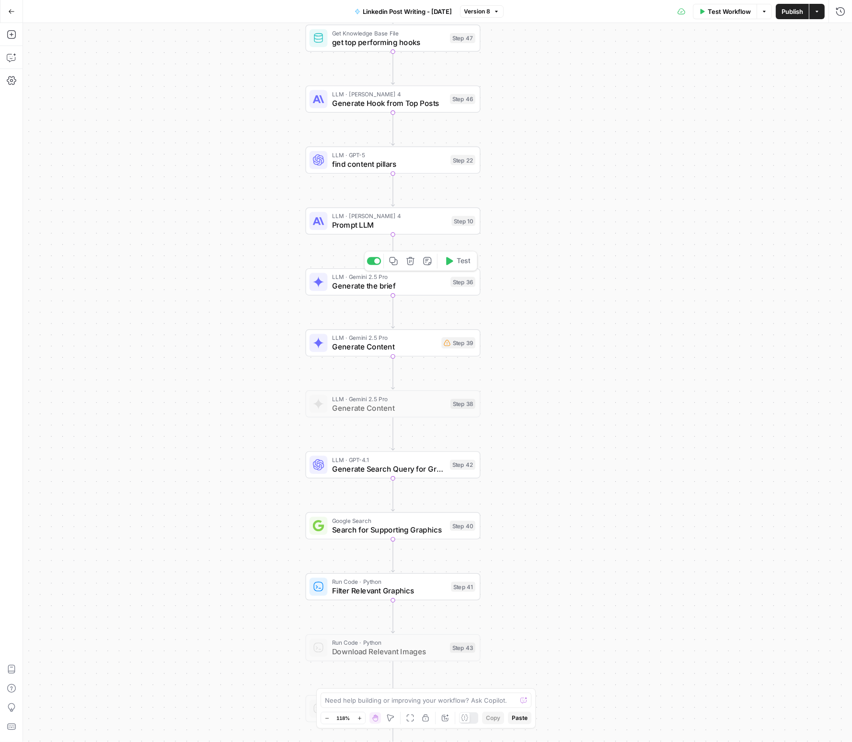
click at [353, 287] on span "Generate the brief" at bounding box center [389, 286] width 114 height 12
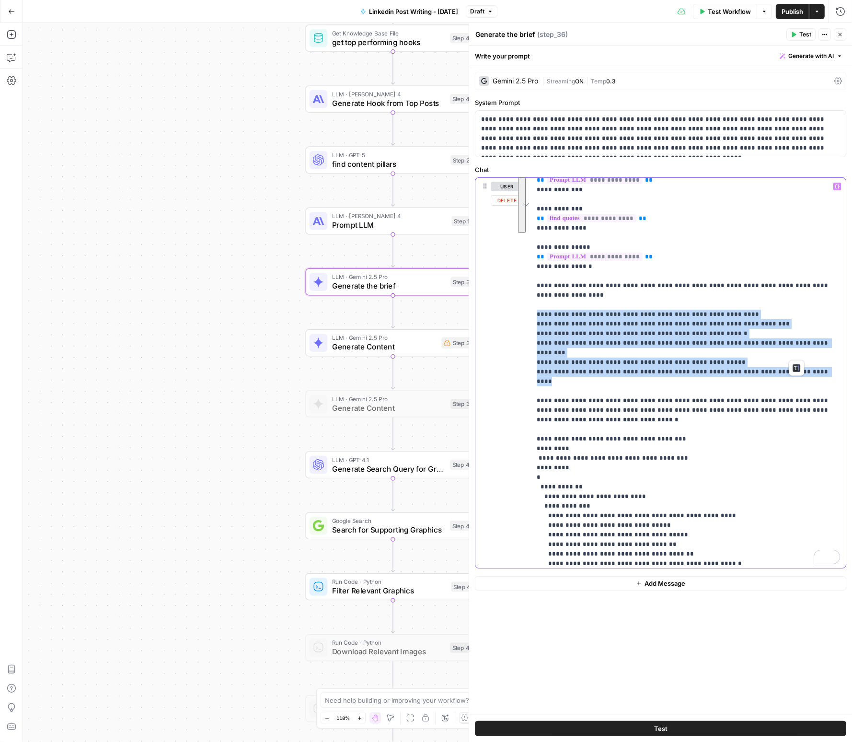
scroll to position [131, 0]
drag, startPoint x: 535, startPoint y: 304, endPoint x: 826, endPoint y: 353, distance: 294.1
click at [826, 353] on div "**********" at bounding box center [688, 373] width 315 height 390
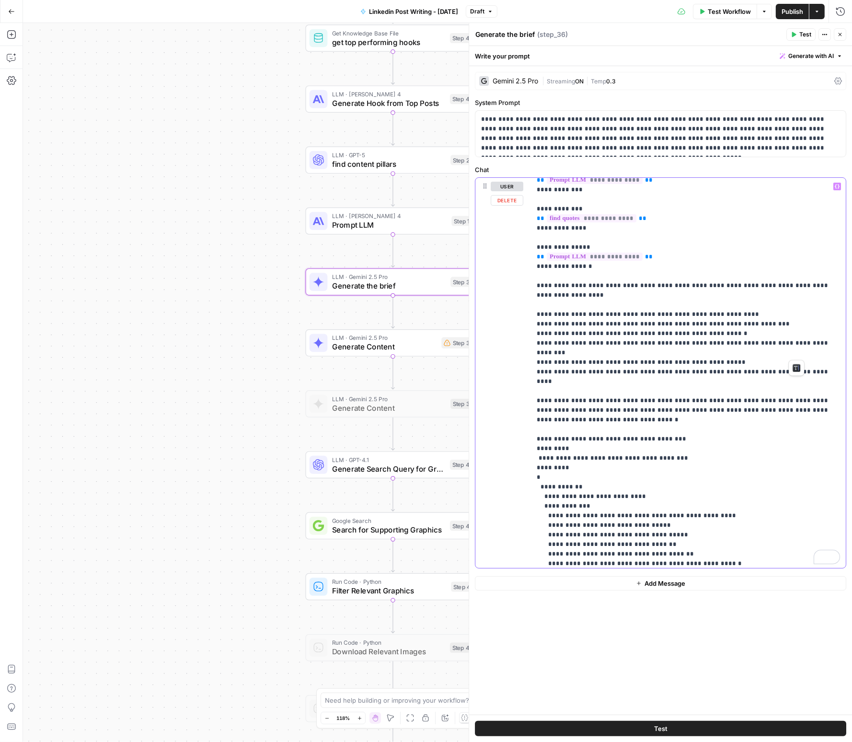
click at [639, 384] on p "**********" at bounding box center [688, 573] width 303 height 1045
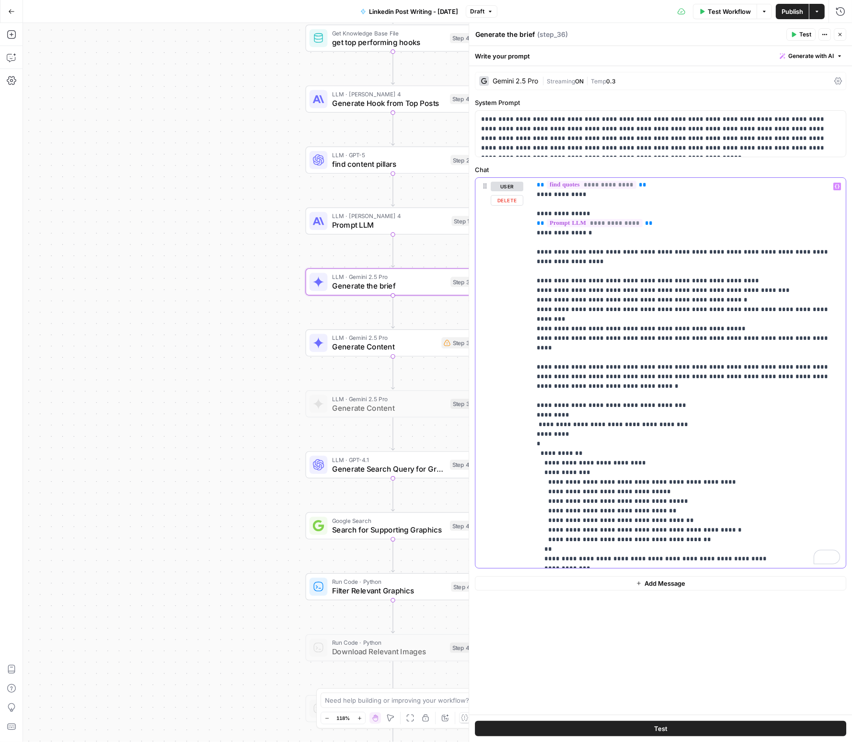
scroll to position [0, 0]
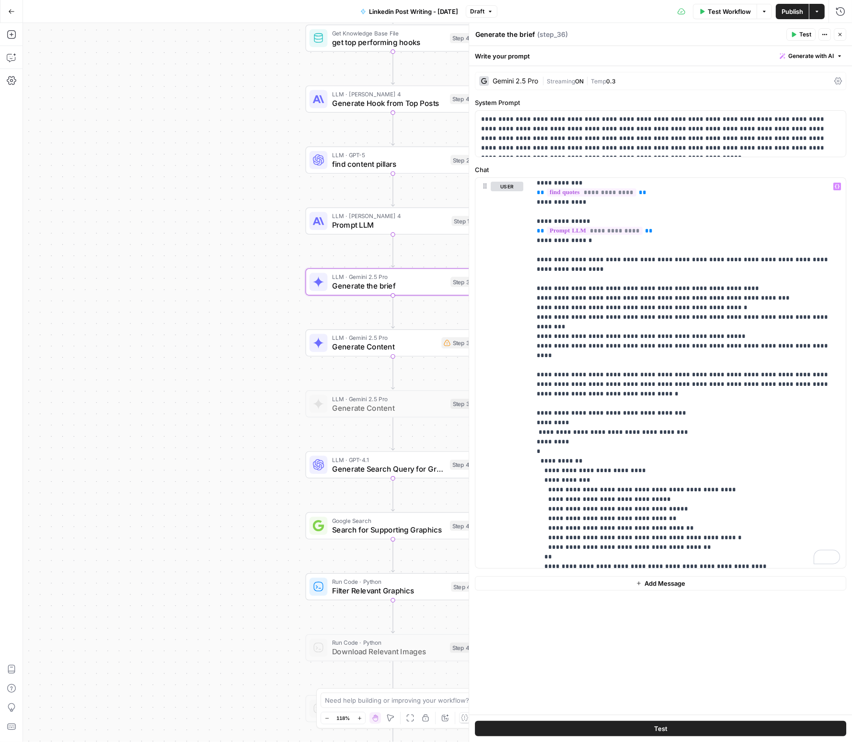
click at [186, 256] on div "Workflow Set Inputs Inputs Get Knowledge Base File Get Knowledge Base File Step…" at bounding box center [437, 382] width 829 height 719
click at [841, 35] on icon "button" at bounding box center [841, 35] width 6 height 6
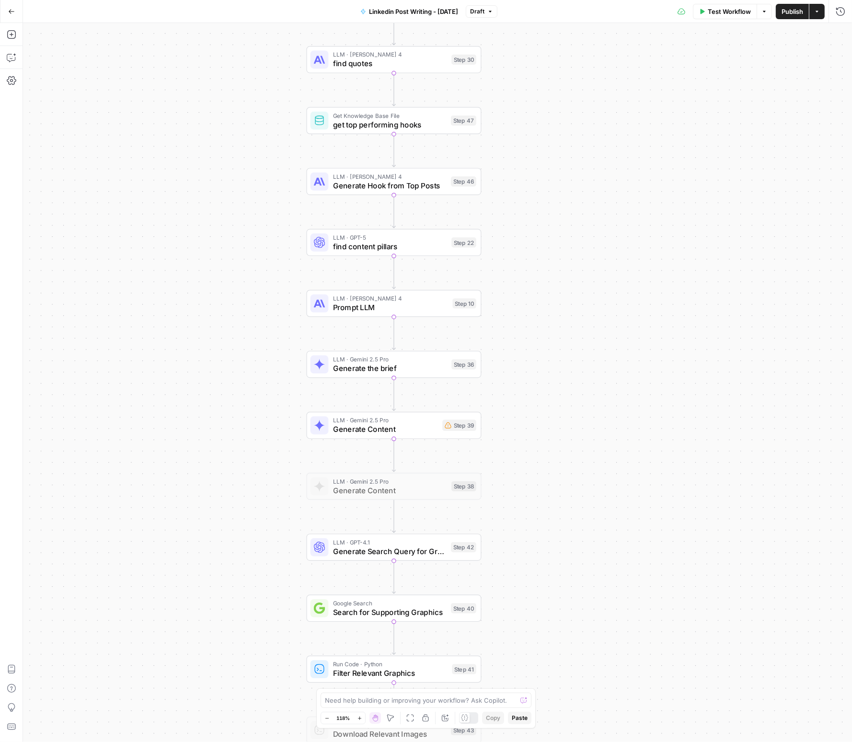
drag, startPoint x: 541, startPoint y: 119, endPoint x: 542, endPoint y: 201, distance: 82.5
click at [542, 201] on div "Workflow Set Inputs Inputs Get Knowledge Base File Get Knowledge Base File Step…" at bounding box center [437, 382] width 829 height 719
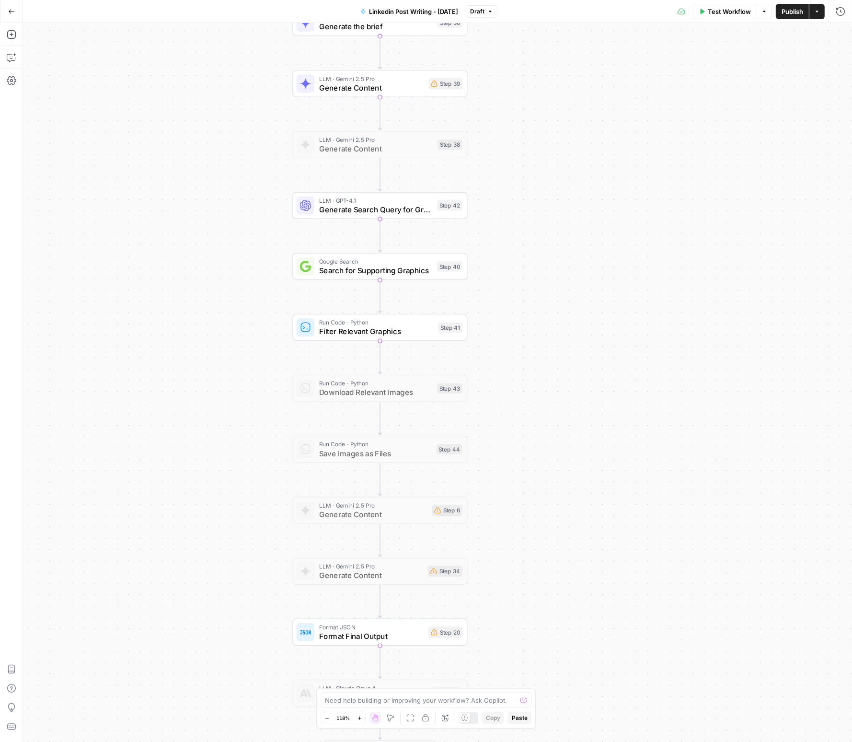
drag, startPoint x: 605, startPoint y: 385, endPoint x: 606, endPoint y: 160, distance: 224.8
click at [600, 119] on div "Workflow Set Inputs Inputs Get Knowledge Base File Get Knowledge Base File Step…" at bounding box center [437, 382] width 829 height 719
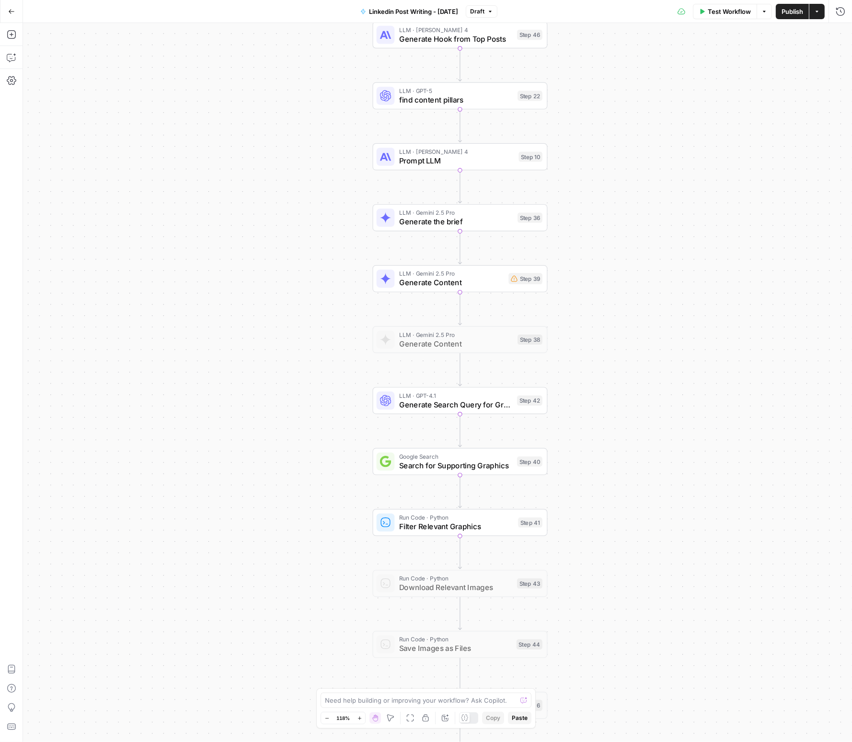
drag, startPoint x: 598, startPoint y: 517, endPoint x: 678, endPoint y: 714, distance: 212.5
click at [678, 714] on div "Workflow Set Inputs Inputs Get Knowledge Base File Get Knowledge Base File Step…" at bounding box center [437, 382] width 829 height 719
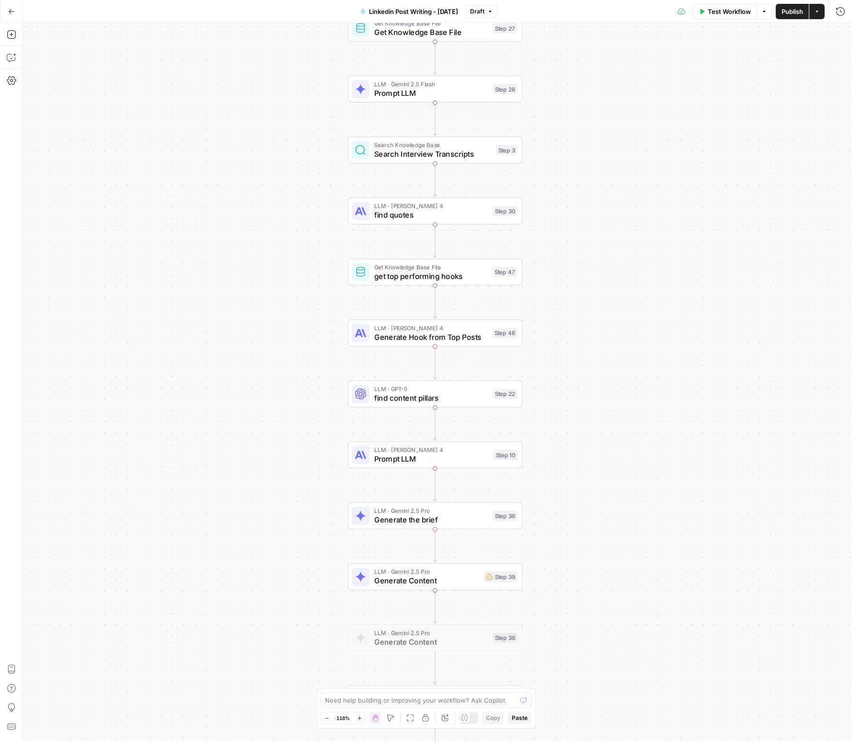
drag, startPoint x: 665, startPoint y: 295, endPoint x: 640, endPoint y: 593, distance: 299.2
click at [640, 593] on div "Workflow Set Inputs Inputs Get Knowledge Base File Get Knowledge Base File Step…" at bounding box center [437, 382] width 829 height 719
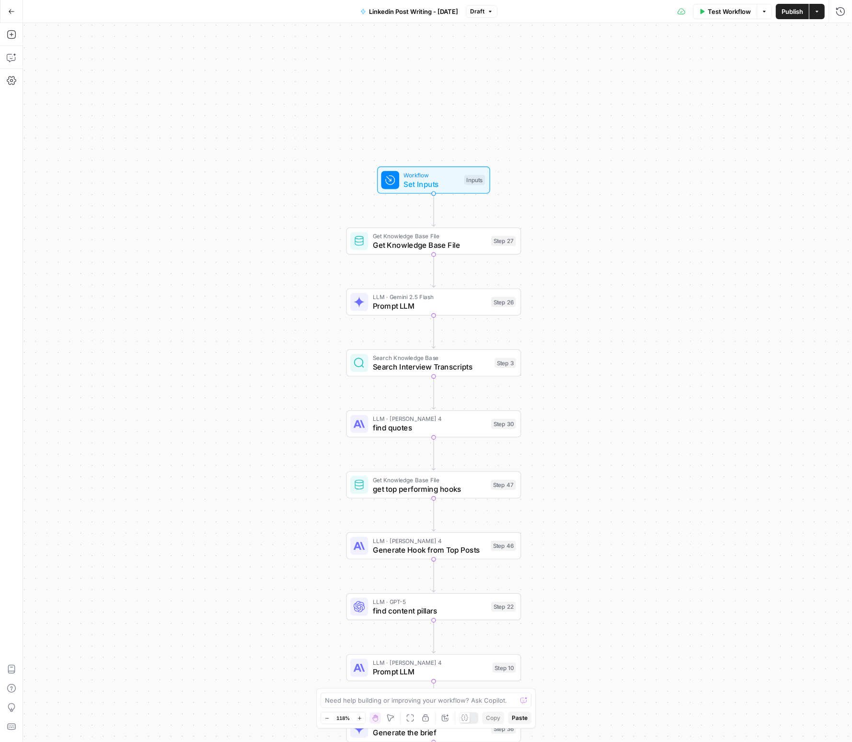
drag, startPoint x: 627, startPoint y: 323, endPoint x: 625, endPoint y: 538, distance: 215.7
click at [625, 538] on div "Workflow Set Inputs Inputs Get Knowledge Base File Get Knowledge Base File Step…" at bounding box center [437, 382] width 829 height 719
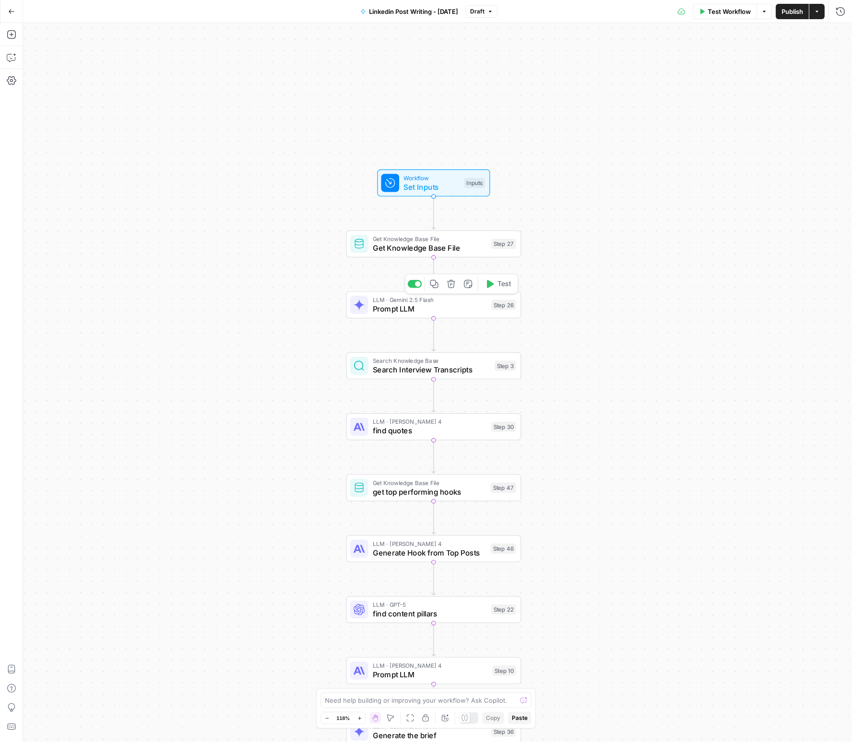
click at [394, 305] on span "Prompt LLM" at bounding box center [430, 309] width 114 height 12
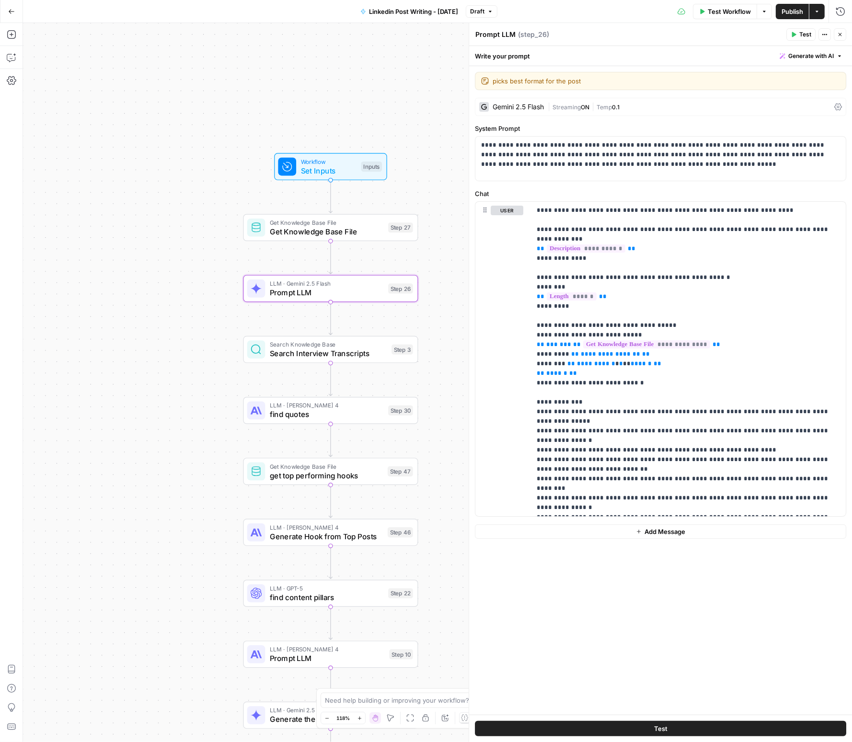
drag, startPoint x: 265, startPoint y: 331, endPoint x: 162, endPoint y: 315, distance: 104.4
click at [162, 315] on div "Workflow Set Inputs Inputs Get Knowledge Base File Get Knowledge Base File Step…" at bounding box center [437, 382] width 829 height 719
click at [309, 416] on span "find quotes" at bounding box center [327, 415] width 114 height 12
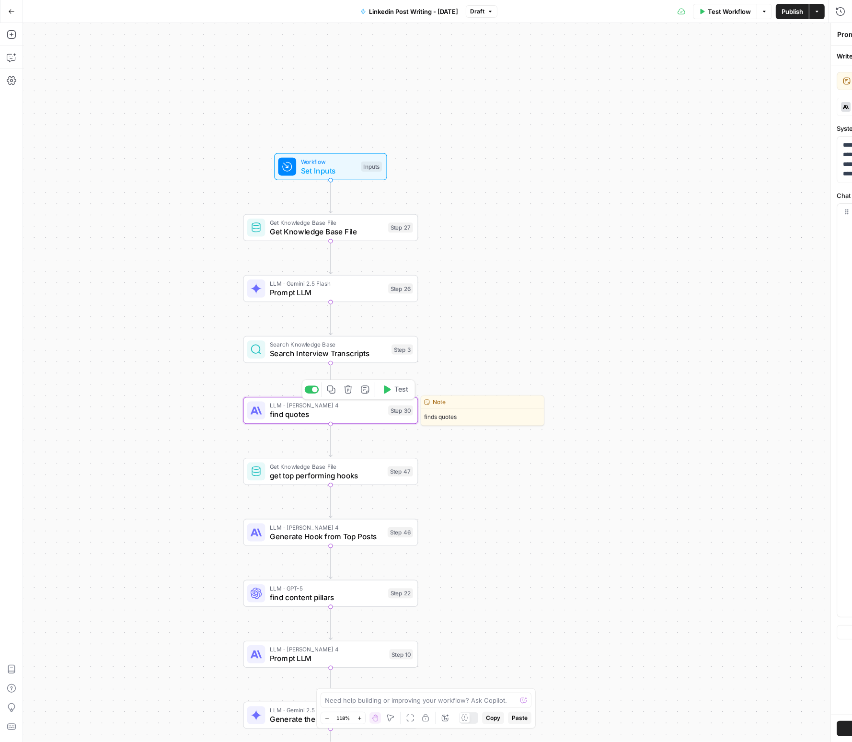
type textarea "find quotes"
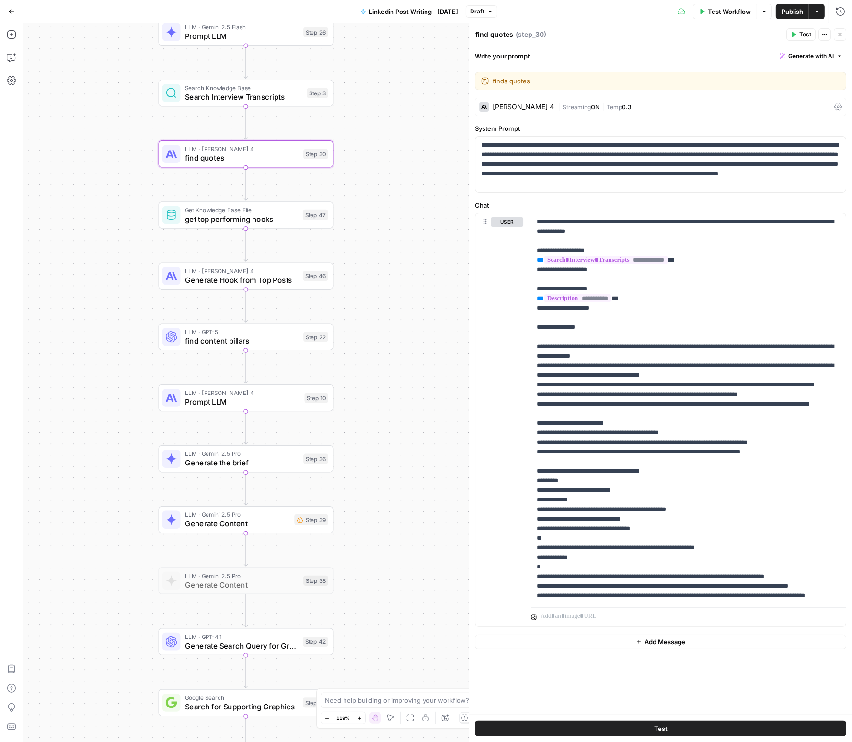
drag, startPoint x: 163, startPoint y: 444, endPoint x: 118, endPoint y: 235, distance: 213.2
click at [97, 233] on div "Workflow Set Inputs Inputs Get Knowledge Base File Get Knowledge Base File Step…" at bounding box center [437, 382] width 829 height 719
click at [215, 283] on span "Generate Hook from Top Posts" at bounding box center [242, 281] width 114 height 12
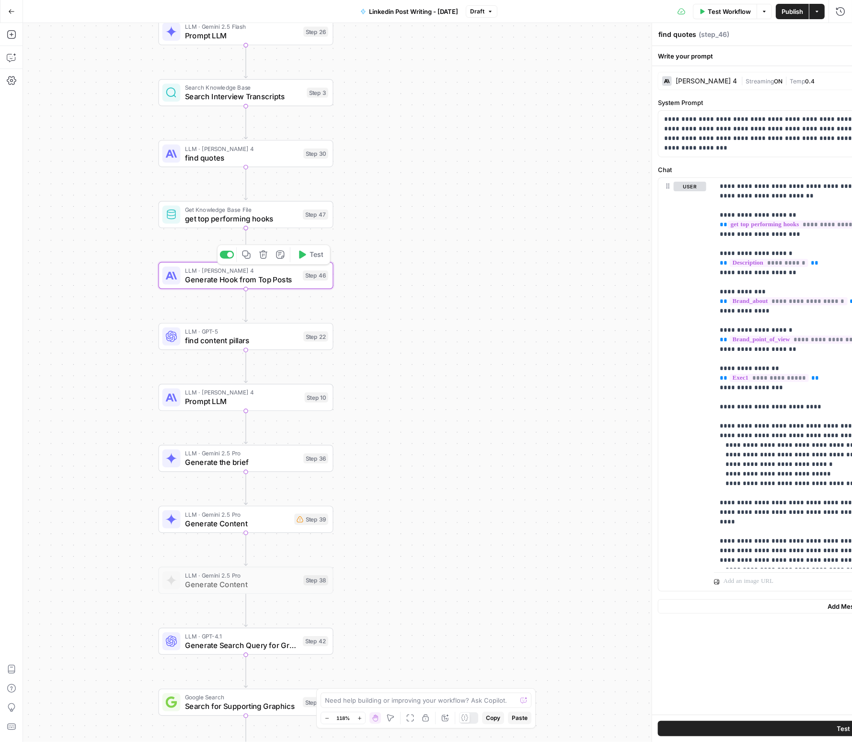
type textarea "Generate Hook from Top Posts"
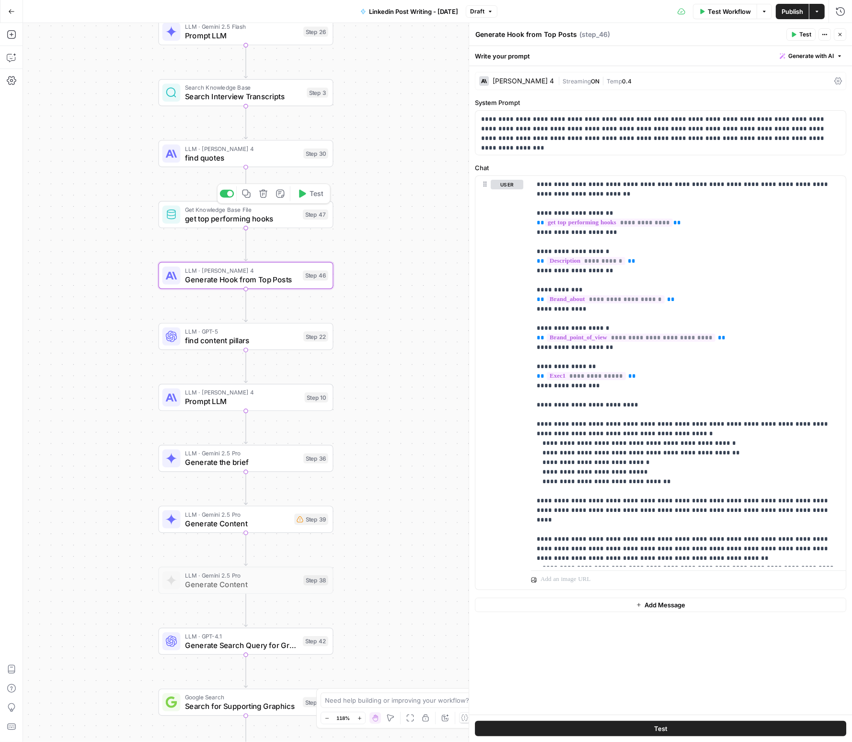
click at [213, 223] on span "get top performing hooks" at bounding box center [242, 219] width 114 height 12
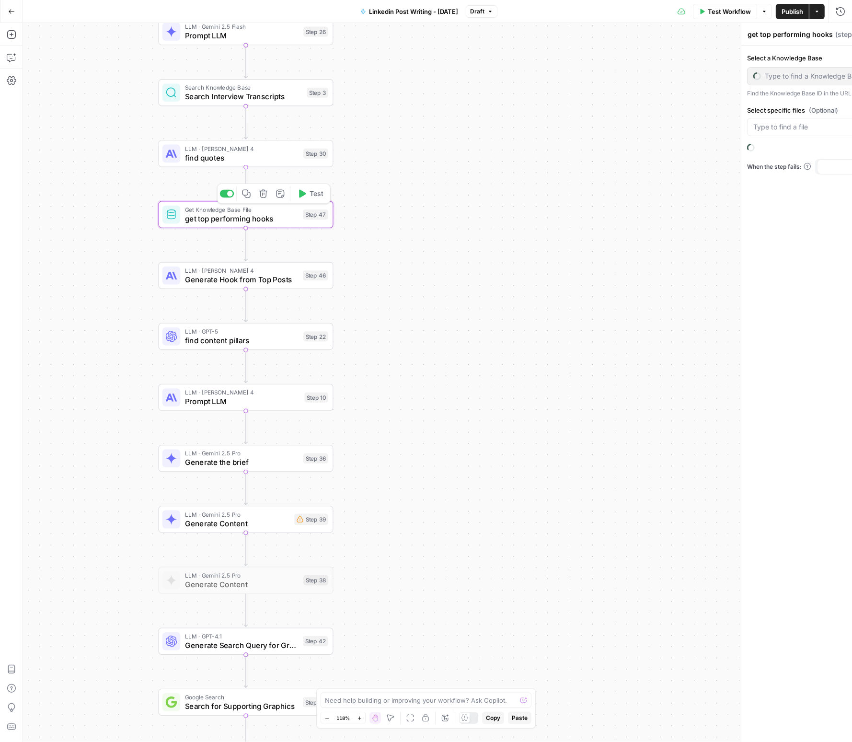
type input "Top Performing Posts"
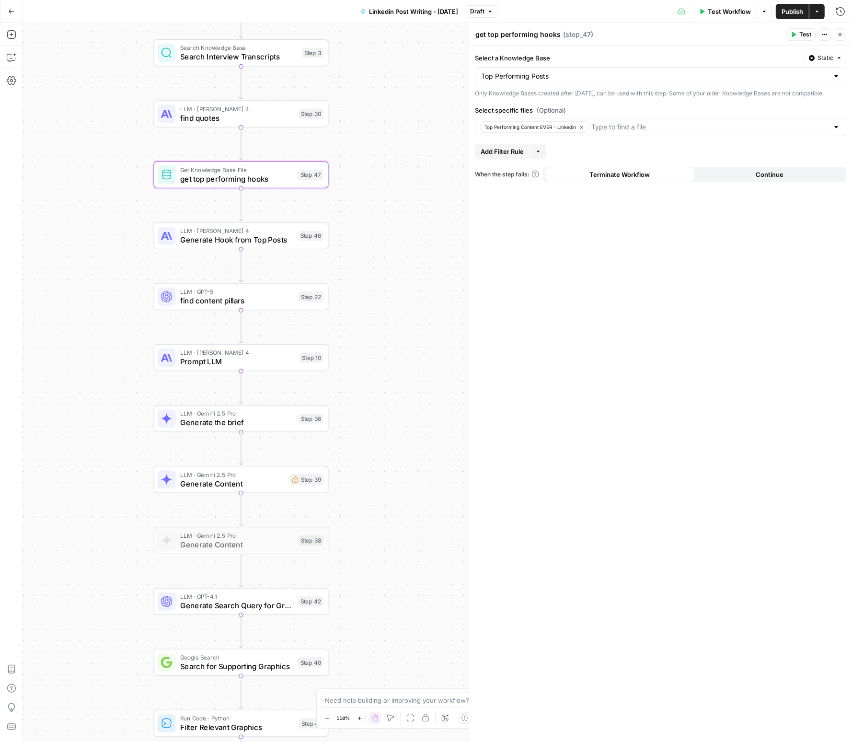
drag, startPoint x: 388, startPoint y: 357, endPoint x: 311, endPoint y: 315, distance: 87.5
click at [384, 317] on div "Workflow Set Inputs Inputs Get Knowledge Base File Get Knowledge Base File Step…" at bounding box center [437, 382] width 829 height 719
click at [176, 292] on div "LLM · GPT-5 find content pillars Step 22 Copy step Delete step Add Note Test" at bounding box center [241, 296] width 166 height 19
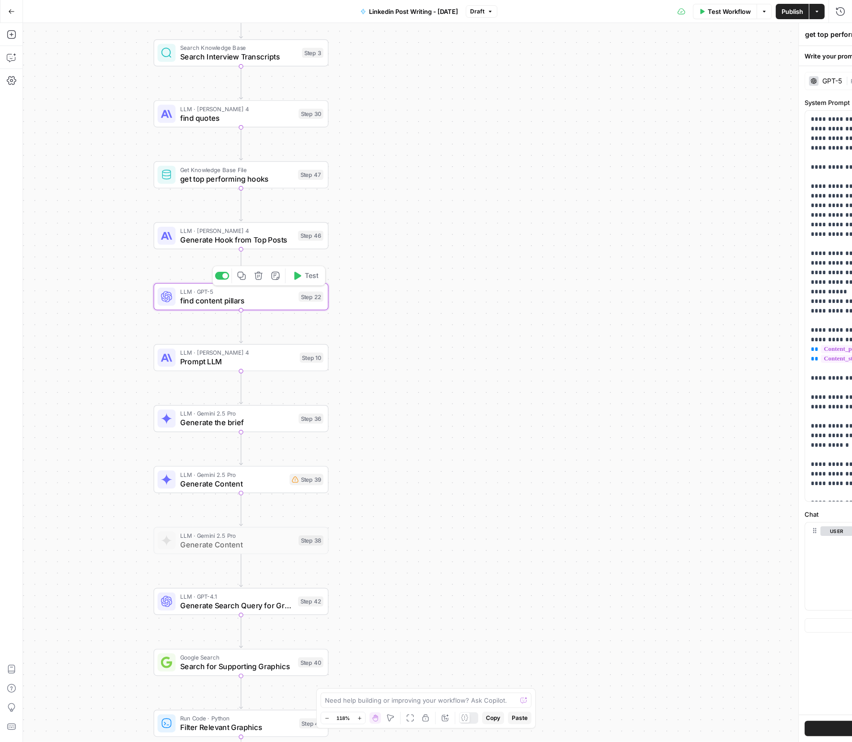
type textarea "find content pillars"
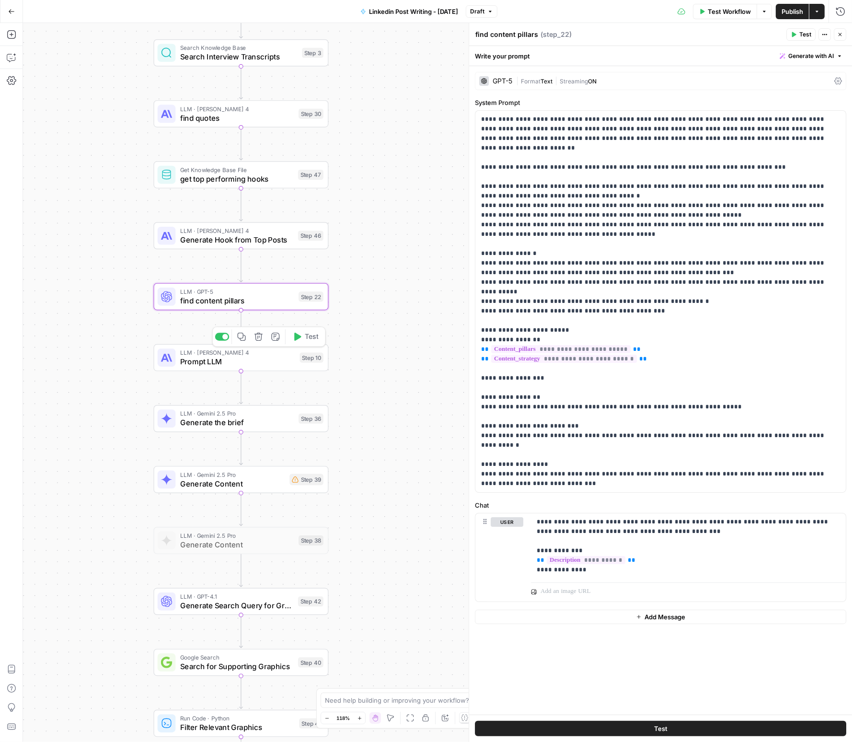
click at [188, 366] on span "Prompt LLM" at bounding box center [237, 362] width 115 height 12
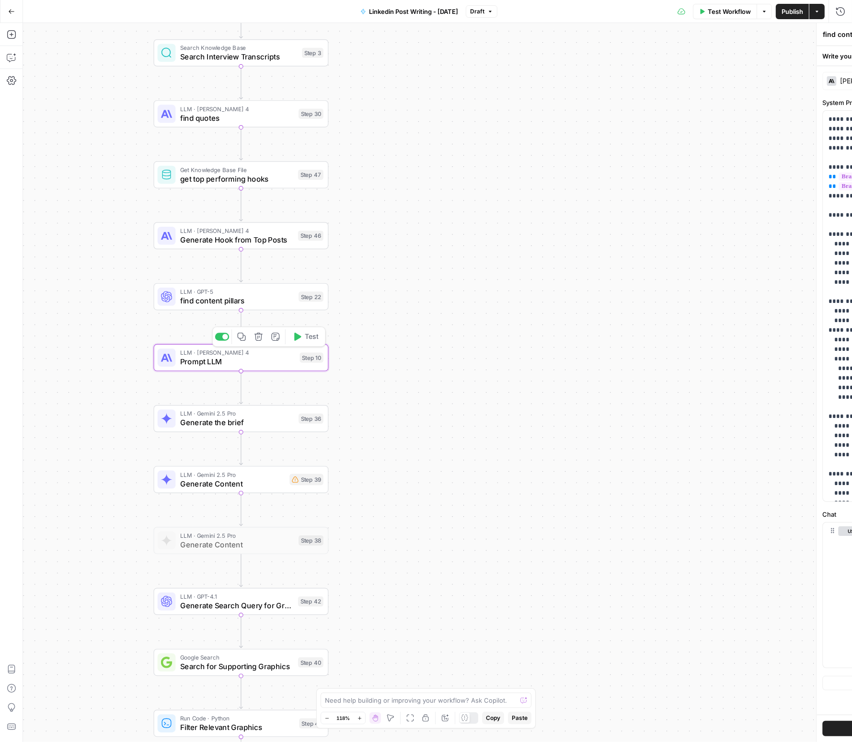
type textarea "Prompt LLM"
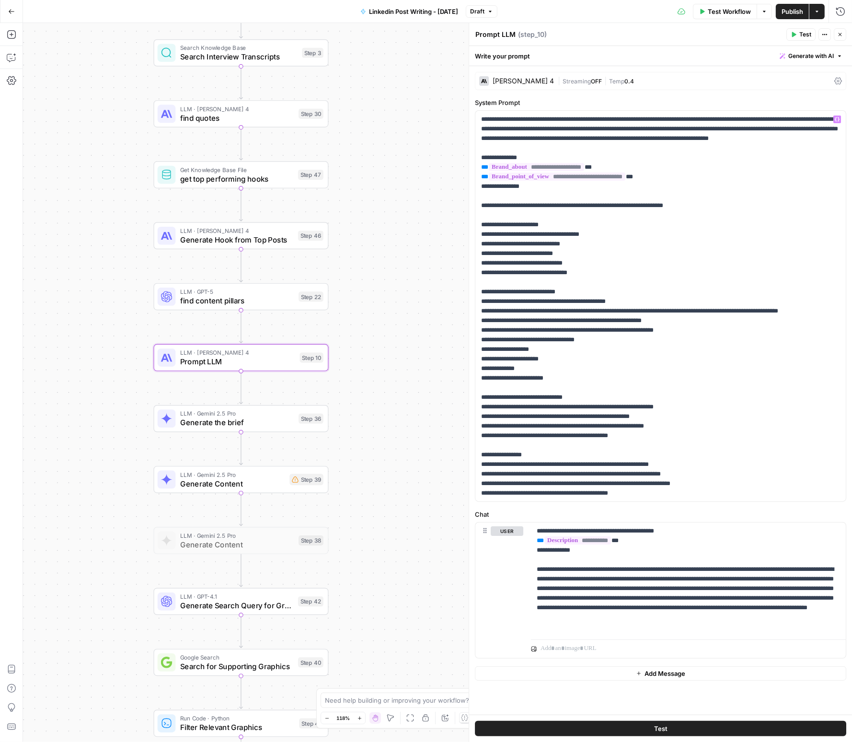
scroll to position [57, 0]
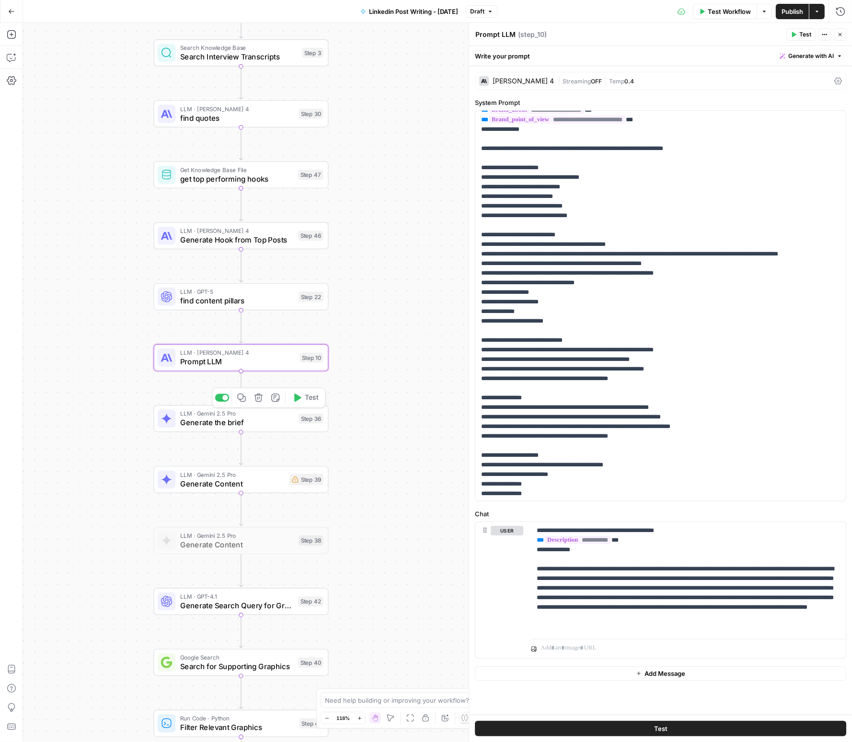
click at [279, 421] on span "Generate the brief" at bounding box center [237, 423] width 114 height 12
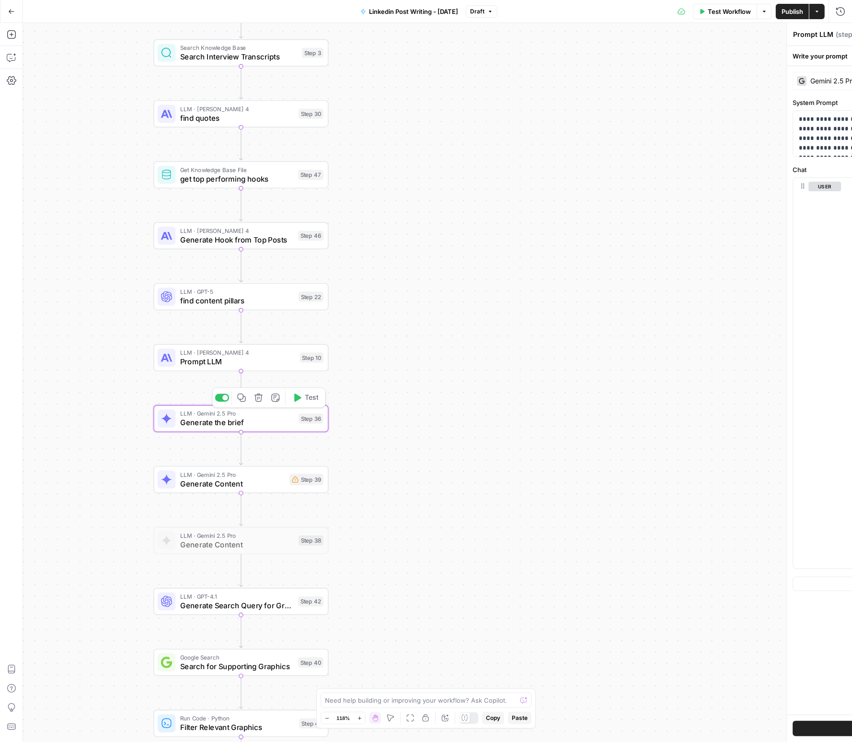
type textarea "Generate the brief"
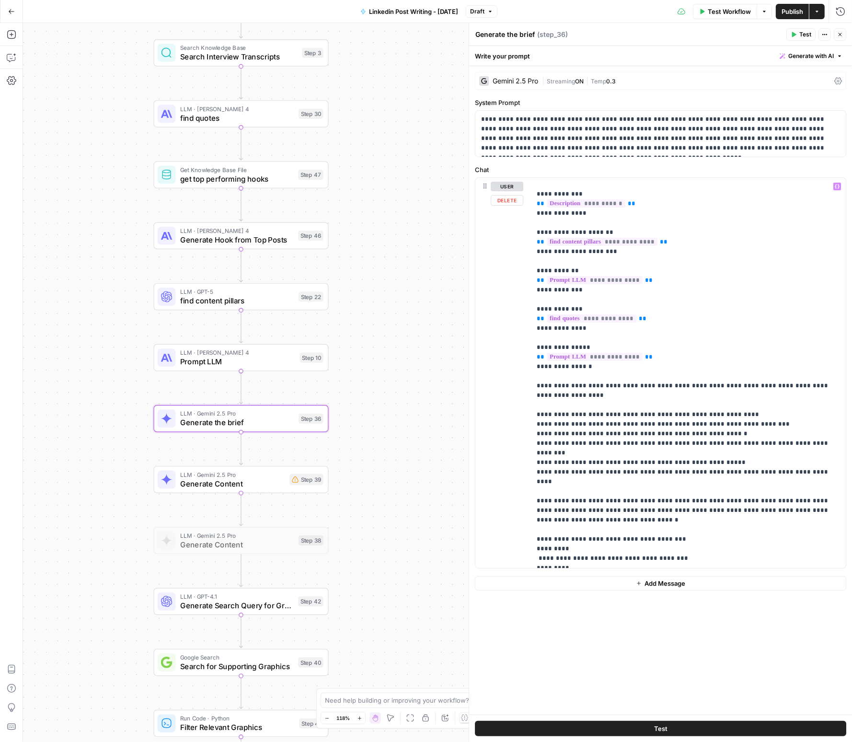
scroll to position [35, 0]
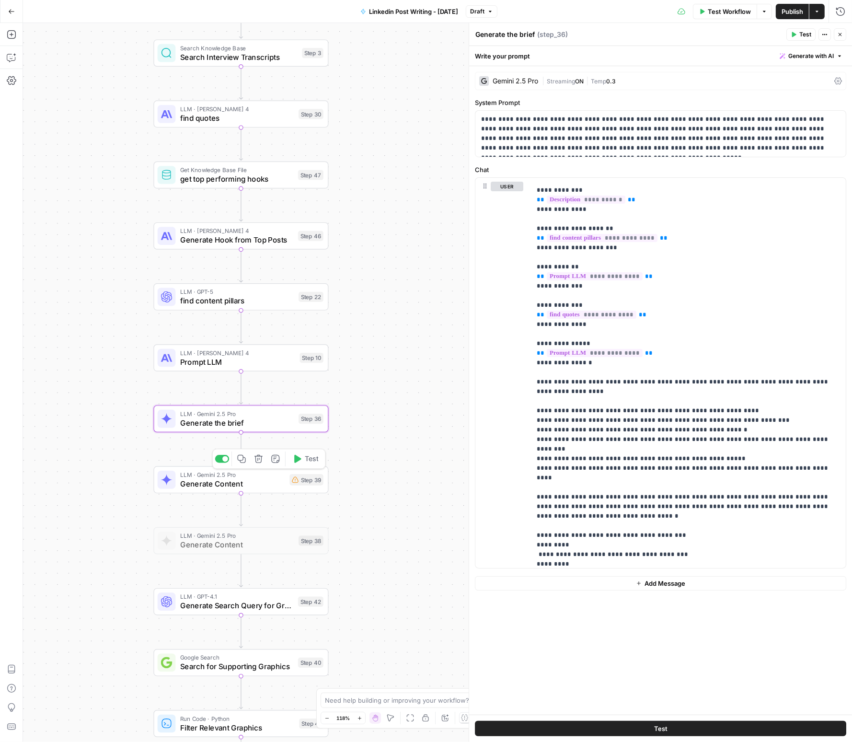
click at [202, 485] on span "Generate Content" at bounding box center [232, 484] width 105 height 12
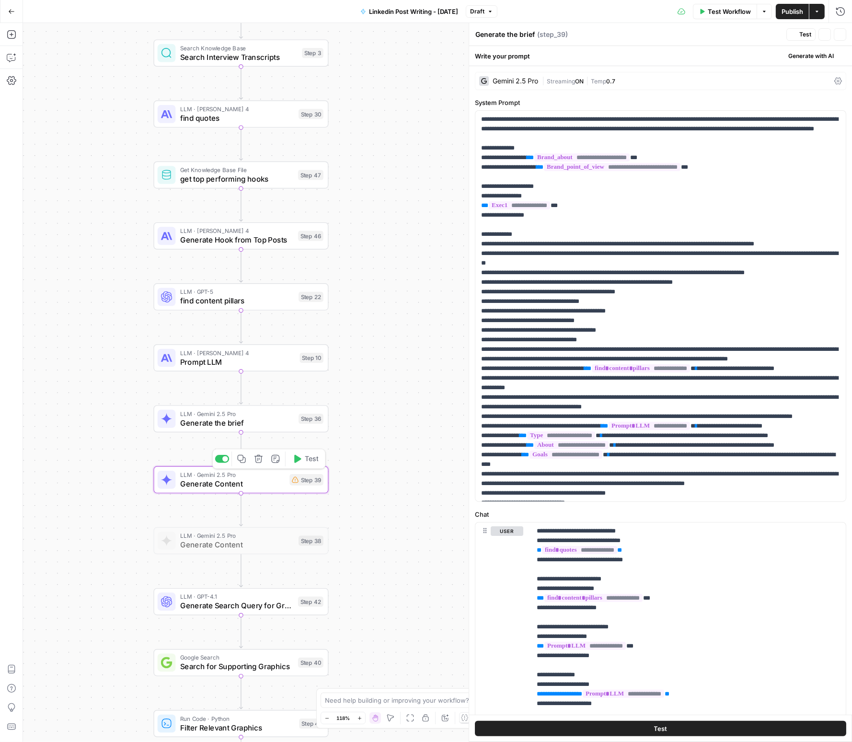
type textarea "Generate Content"
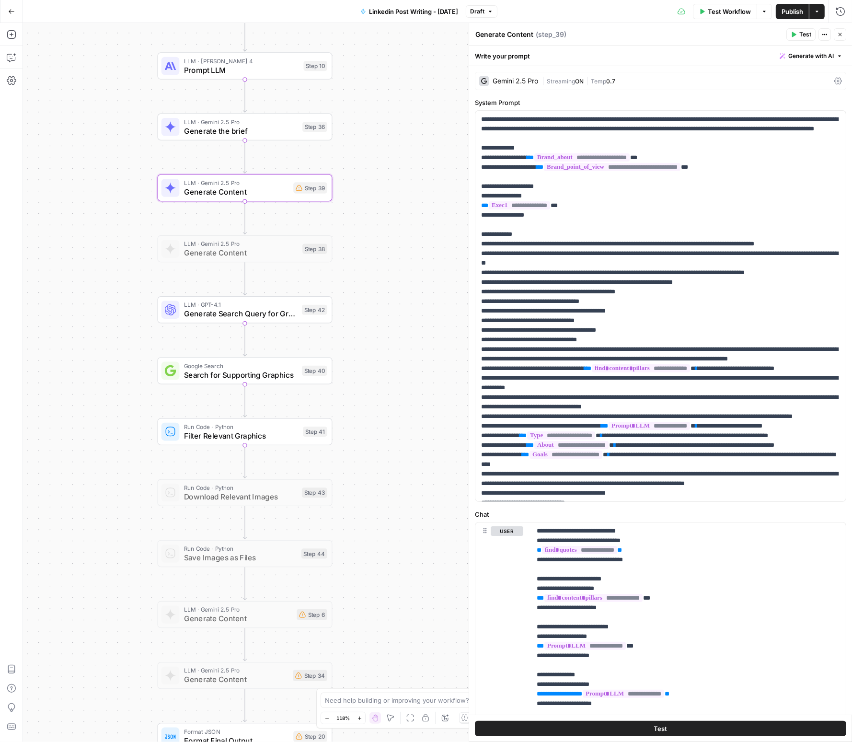
drag, startPoint x: 144, startPoint y: 586, endPoint x: 150, endPoint y: 321, distance: 265.6
click at [150, 321] on div "Workflow Set Inputs Inputs Get Knowledge Base File Get Knowledge Base File Step…" at bounding box center [437, 382] width 829 height 719
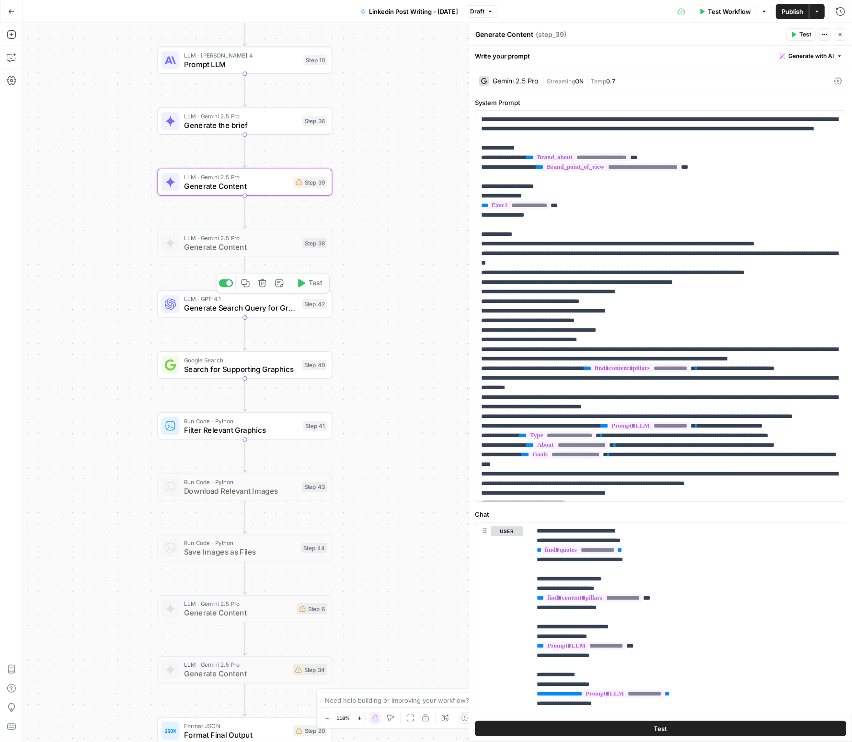
click at [227, 304] on span "Generate Search Query for Graphics" at bounding box center [241, 308] width 114 height 12
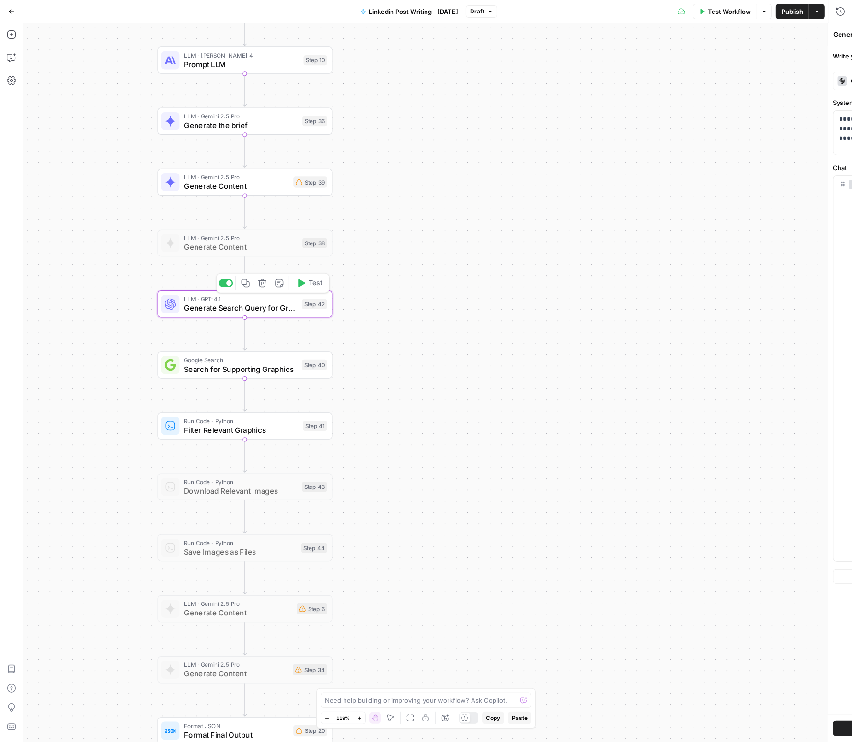
type textarea "Generate Search Query for Graphics"
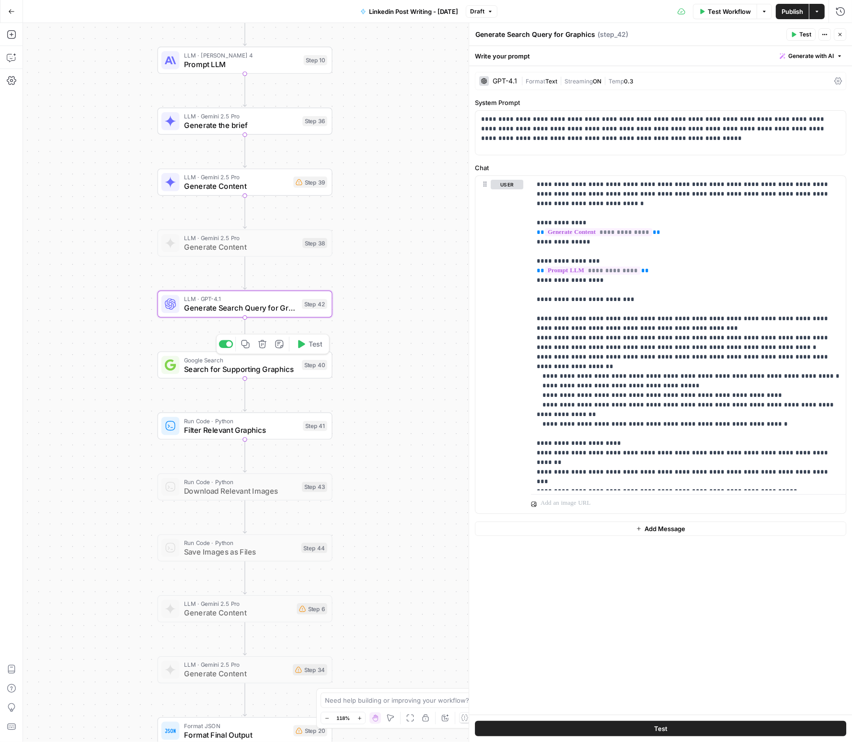
click at [225, 367] on span "Search for Supporting Graphics" at bounding box center [241, 369] width 114 height 12
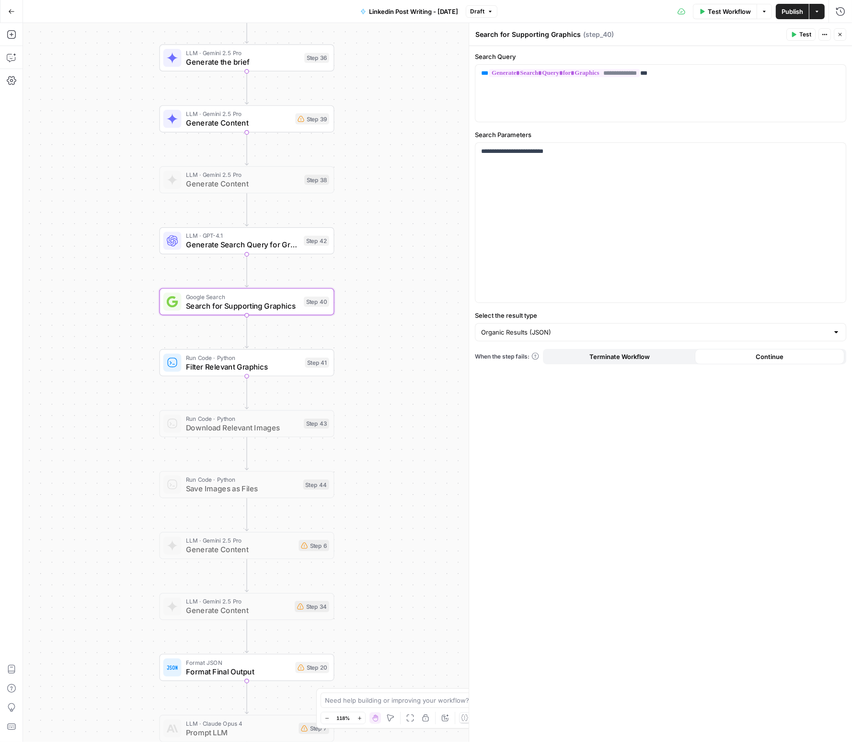
drag, startPoint x: 410, startPoint y: 443, endPoint x: 413, endPoint y: 386, distance: 56.6
click at [413, 386] on div "Workflow Set Inputs Inputs Get Knowledge Base File Get Knowledge Base File Step…" at bounding box center [437, 382] width 829 height 719
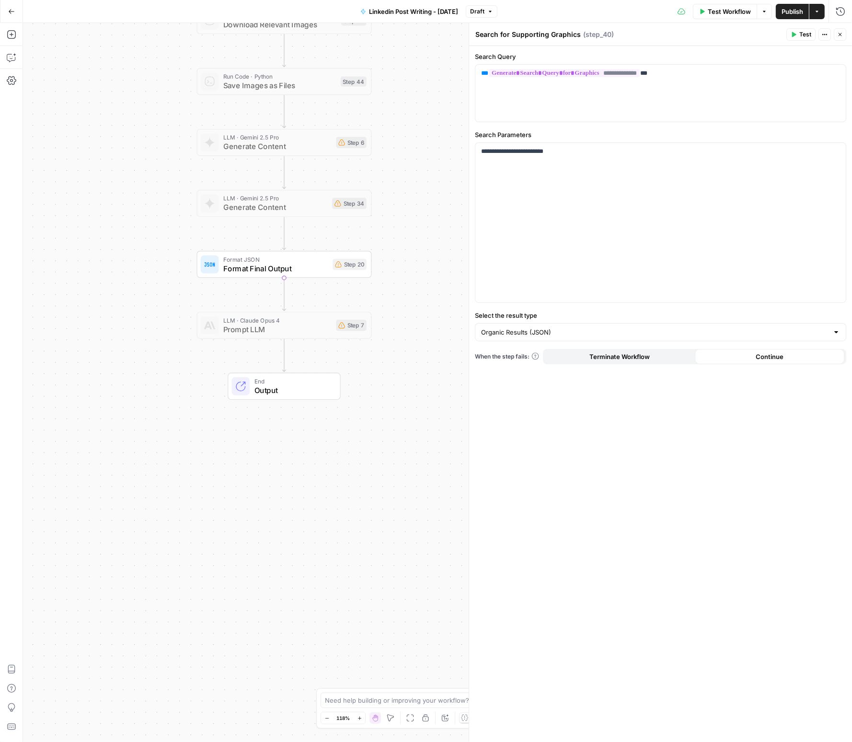
drag, startPoint x: 413, startPoint y: 296, endPoint x: 440, endPoint y: 171, distance: 128.0
click at [440, 171] on div "Workflow Set Inputs Inputs Get Knowledge Base File Get Knowledge Base File Step…" at bounding box center [437, 382] width 829 height 719
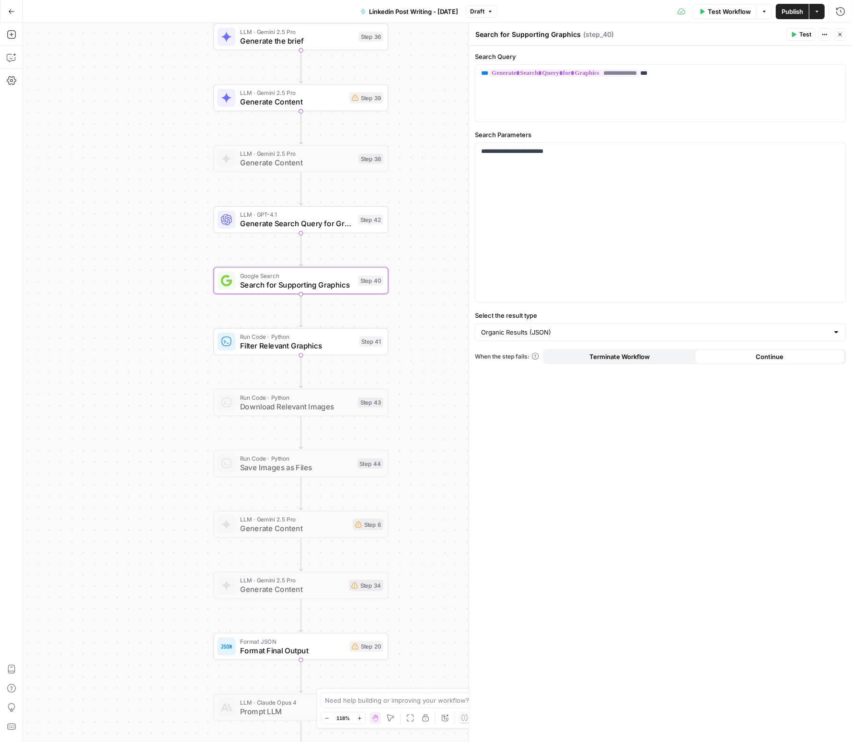
drag, startPoint x: 454, startPoint y: 211, endPoint x: 462, endPoint y: 500, distance: 288.2
click at [462, 500] on div "Workflow Set Inputs Inputs Get Knowledge Base File Get Knowledge Base File Step…" at bounding box center [437, 382] width 829 height 719
drag, startPoint x: 434, startPoint y: 326, endPoint x: 436, endPoint y: 212, distance: 114.6
click at [434, 326] on div "Workflow Set Inputs Inputs Get Knowledge Base File Get Knowledge Base File Step…" at bounding box center [437, 382] width 829 height 719
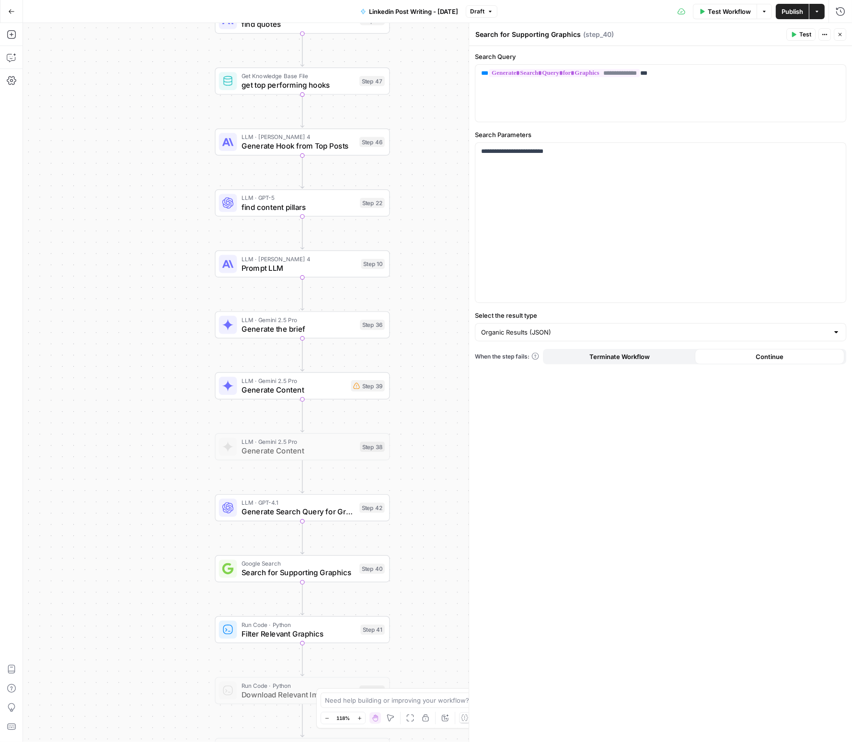
drag, startPoint x: 430, startPoint y: 328, endPoint x: 442, endPoint y: 485, distance: 157.3
click at [442, 485] on div "Workflow Set Inputs Inputs Get Knowledge Base File Get Knowledge Base File Step…" at bounding box center [437, 382] width 829 height 719
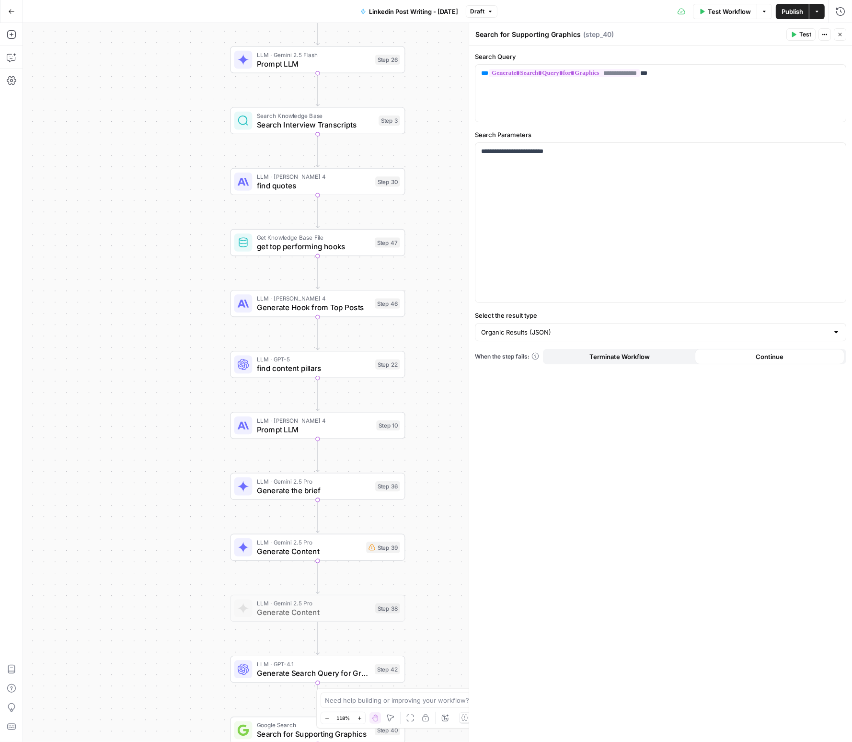
drag, startPoint x: 445, startPoint y: 353, endPoint x: 461, endPoint y: 500, distance: 148.0
click at [461, 500] on div "Workflow Set Inputs Inputs Get Knowledge Base File Get Knowledge Base File Step…" at bounding box center [437, 382] width 829 height 719
